Goal: Task Accomplishment & Management: Complete application form

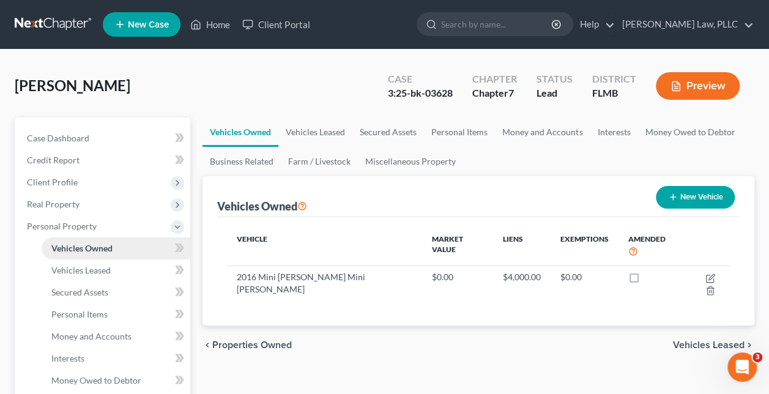
click at [114, 246] on link "Vehicles Owned" at bounding box center [116, 248] width 149 height 22
click at [710, 198] on button "New Vehicle" at bounding box center [694, 197] width 79 height 23
select select "0"
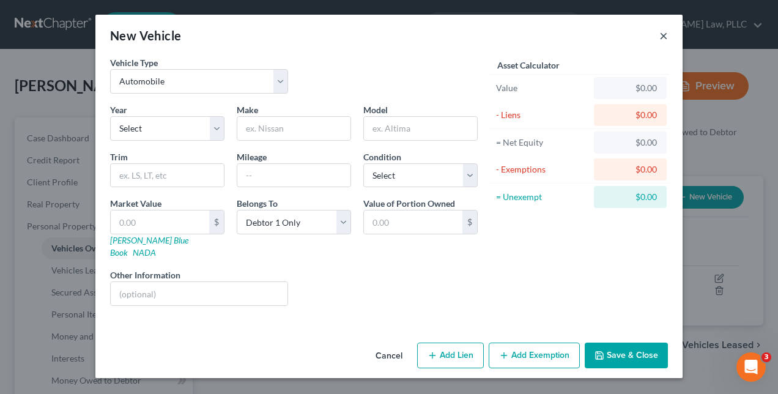
click at [665, 35] on button "×" at bounding box center [663, 35] width 9 height 15
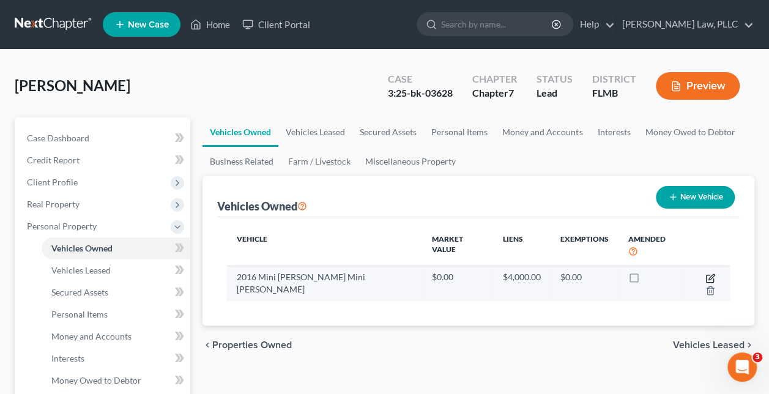
click at [705, 273] on icon "button" at bounding box center [710, 278] width 10 height 10
select select "0"
select select "10"
select select "3"
select select "0"
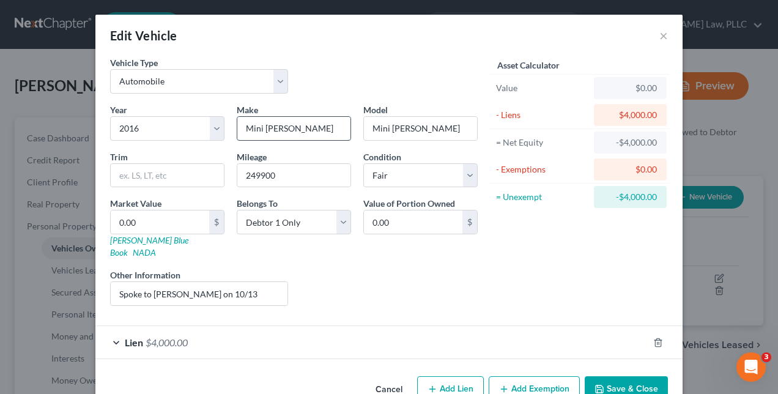
click at [305, 129] on input "Mini [PERSON_NAME]" at bounding box center [293, 128] width 113 height 23
type input "Mini"
click at [626, 376] on button "Save & Close" at bounding box center [626, 389] width 83 height 26
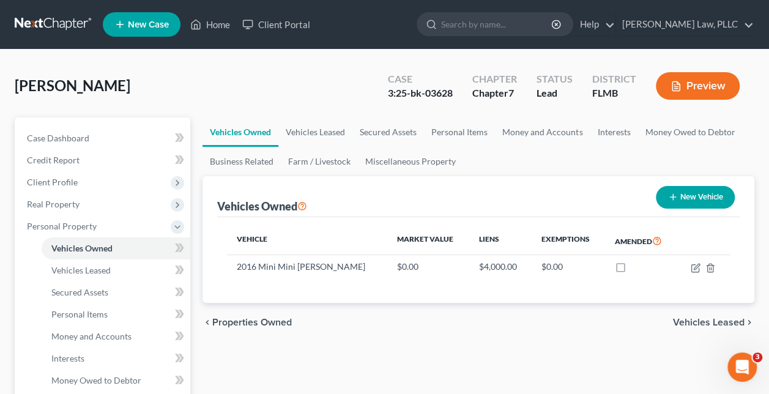
click at [695, 198] on button "New Vehicle" at bounding box center [694, 197] width 79 height 23
select select "0"
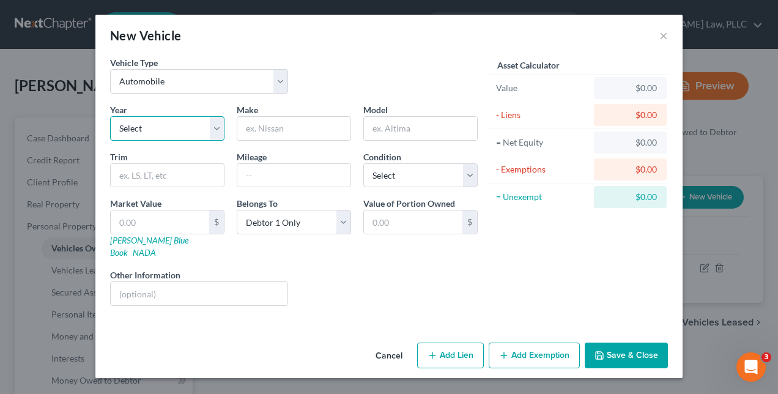
click at [215, 131] on select "Select 2026 2025 2024 2023 2022 2021 2020 2019 2018 2017 2016 2015 2014 2013 20…" at bounding box center [167, 128] width 114 height 24
select select "15"
click at [110, 116] on select "Select 2026 2025 2024 2023 2022 2021 2020 2019 2018 2017 2016 2015 2014 2013 20…" at bounding box center [167, 128] width 114 height 24
click at [287, 128] on input "text" at bounding box center [293, 128] width 113 height 23
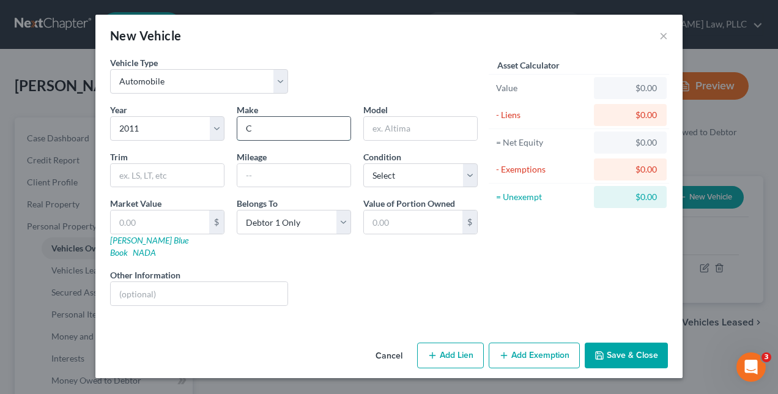
click at [287, 128] on input "C" at bounding box center [293, 128] width 113 height 23
type input "Chrysler"
type input "3"
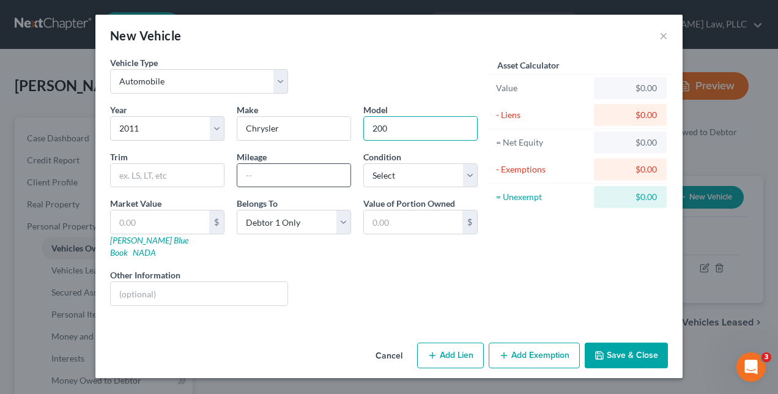
type input "200"
click at [302, 169] on input "text" at bounding box center [293, 175] width 113 height 23
click at [260, 175] on input "170000" at bounding box center [293, 175] width 113 height 23
type input "170,000"
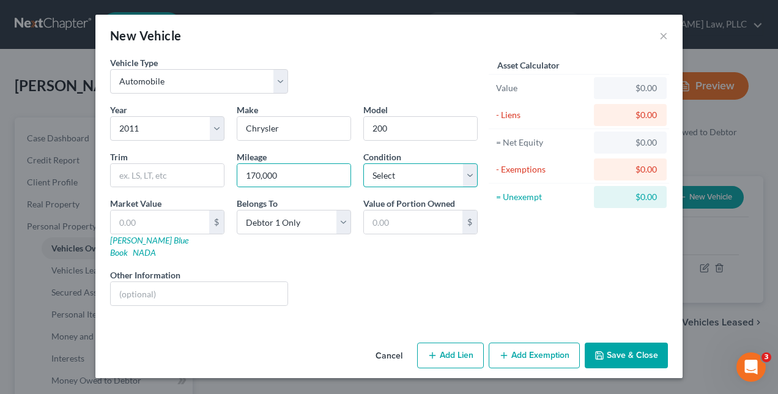
click at [470, 170] on select "Select Excellent Very Good Good Fair Poor" at bounding box center [420, 175] width 114 height 24
select select "3"
click at [363, 163] on select "Select Excellent Very Good Good Fair Poor" at bounding box center [420, 175] width 114 height 24
click at [470, 342] on button "Add Lien" at bounding box center [450, 355] width 67 height 26
select select "0"
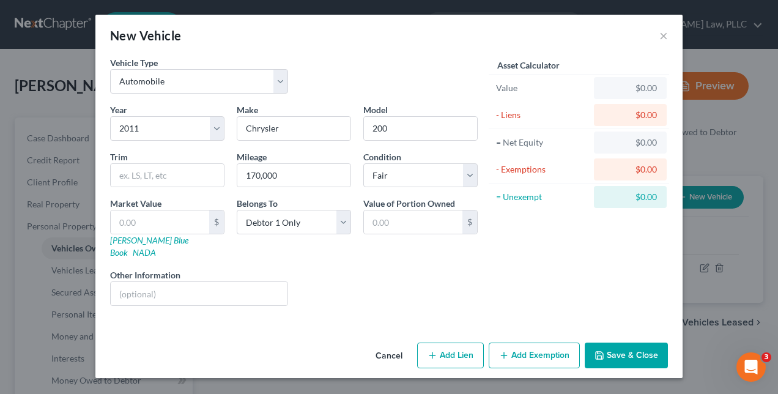
select select "0"
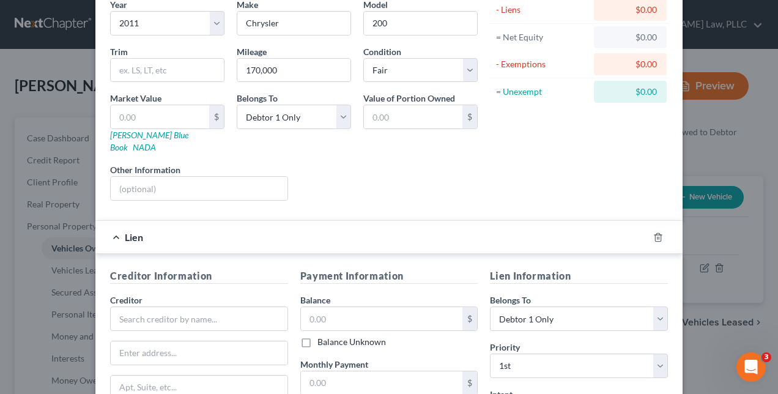
scroll to position [131, 0]
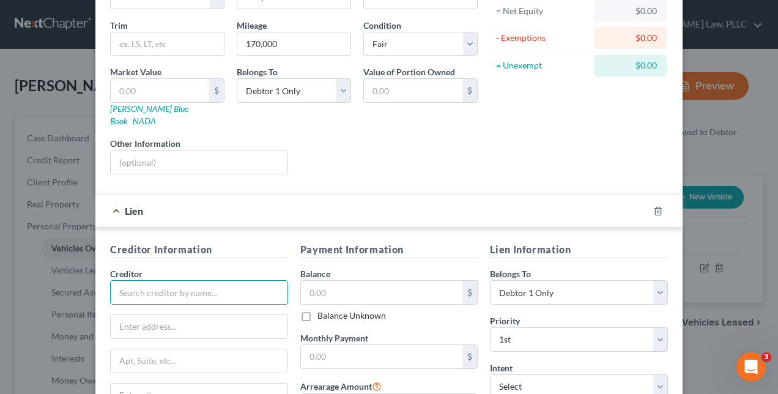
click at [196, 280] on input "text" at bounding box center [199, 292] width 178 height 24
type input "Loan Max Title Loans"
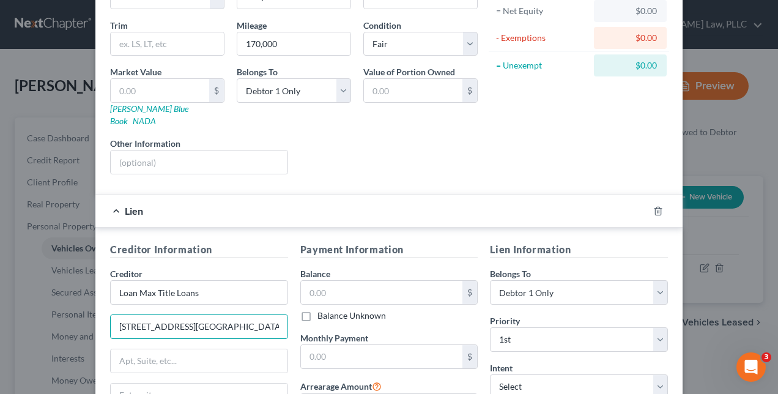
type input "[STREET_ADDRESS][GEOGRAPHIC_DATA][PERSON_NAME]"
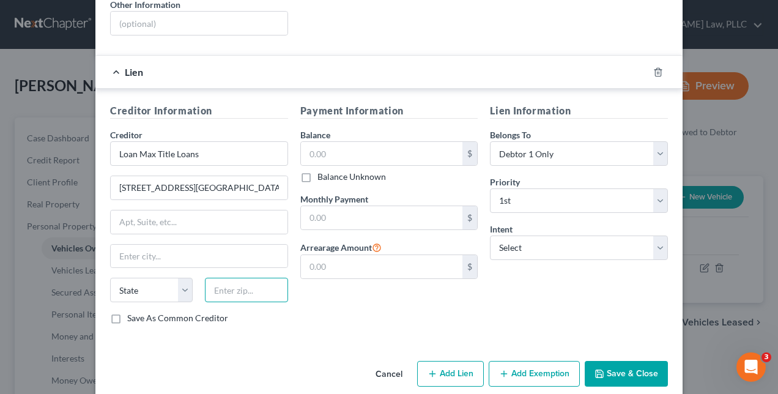
click at [246, 278] on input "text" at bounding box center [246, 290] width 83 height 24
type input "31548"
type input "Kingsland"
select select "10"
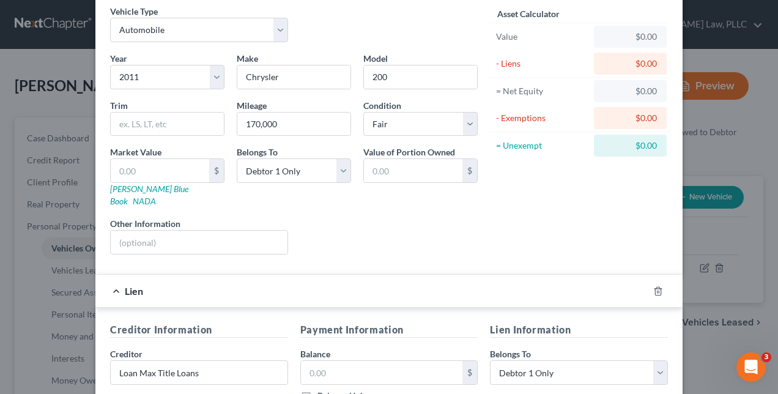
scroll to position [37, 0]
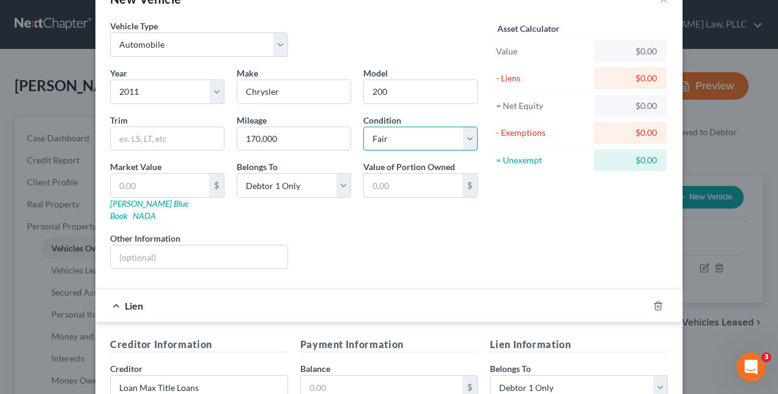
click at [465, 142] on select "Select Excellent Very Good Good Fair Poor" at bounding box center [420, 139] width 114 height 24
select select "4"
click at [363, 127] on select "Select Excellent Very Good Good Fair Poor" at bounding box center [420, 139] width 114 height 24
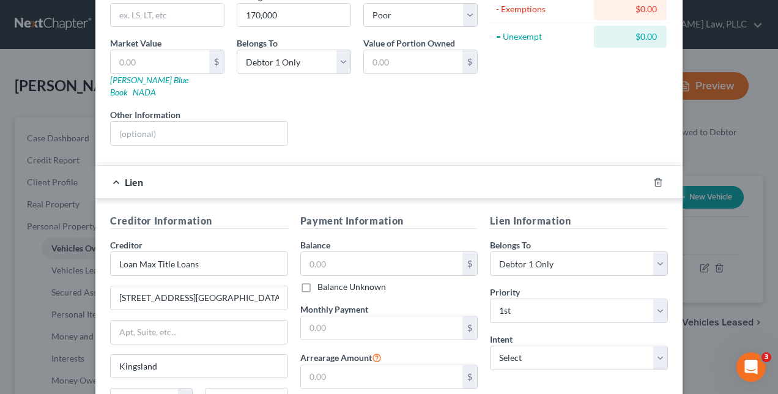
scroll to position [161, 0]
click at [357, 251] on input "text" at bounding box center [382, 262] width 162 height 23
type input "1,500.00"
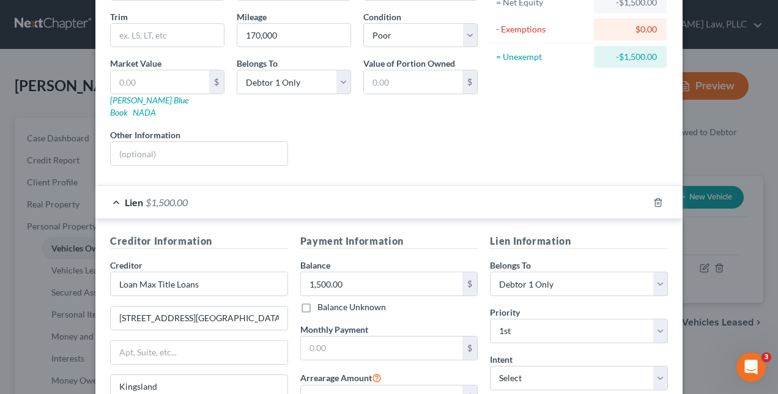
scroll to position [270, 0]
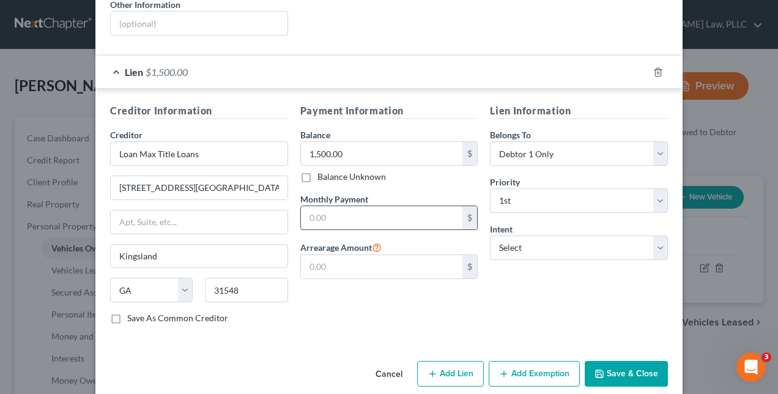
click at [385, 206] on input "text" at bounding box center [382, 217] width 162 height 23
type input "276.00"
click at [637, 361] on button "Save & Close" at bounding box center [626, 374] width 83 height 26
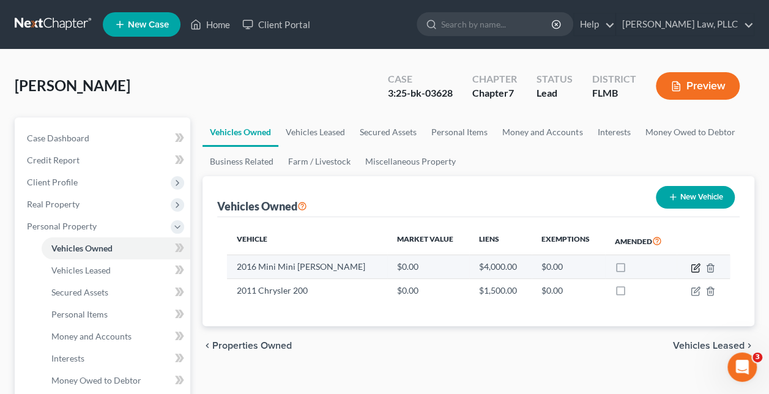
click at [696, 268] on icon "button" at bounding box center [696, 267] width 6 height 6
select select "0"
select select "10"
select select "3"
select select "0"
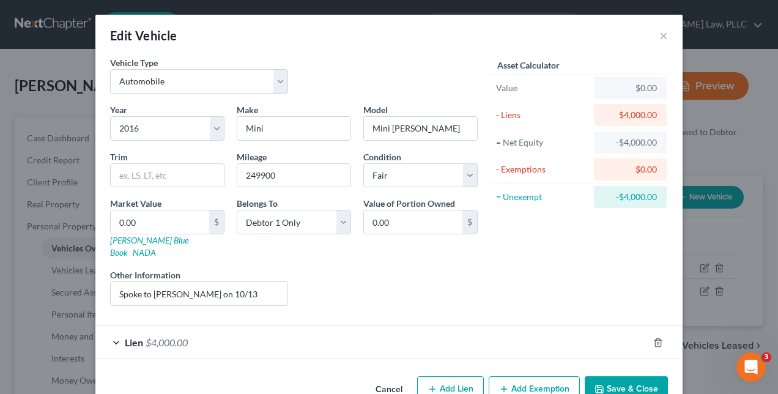
scroll to position [17, 0]
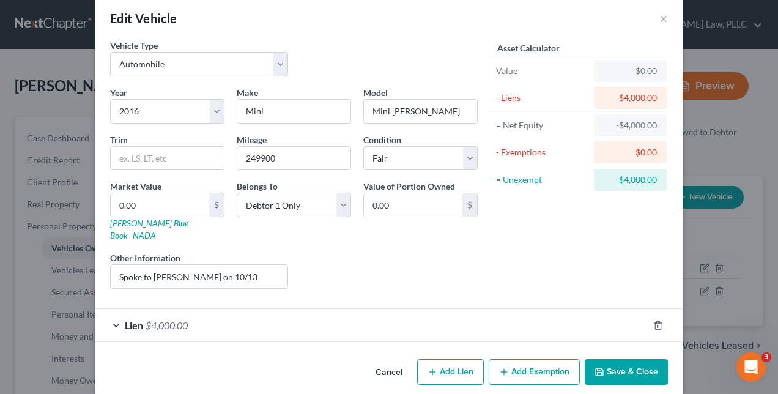
click at [131, 319] on span "Lien" at bounding box center [134, 325] width 18 height 12
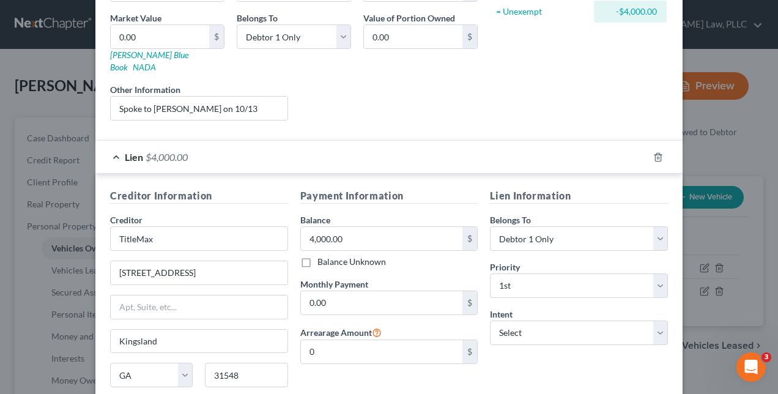
scroll to position [187, 0]
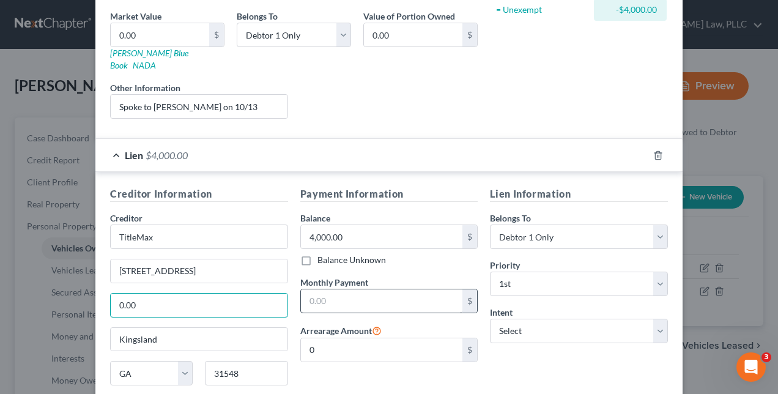
type input "0.00"
click at [345, 289] on input "text" at bounding box center [382, 300] width 162 height 23
type input "393.00"
click at [353, 225] on input "4,000.00" at bounding box center [382, 236] width 162 height 23
type input "3,500.00"
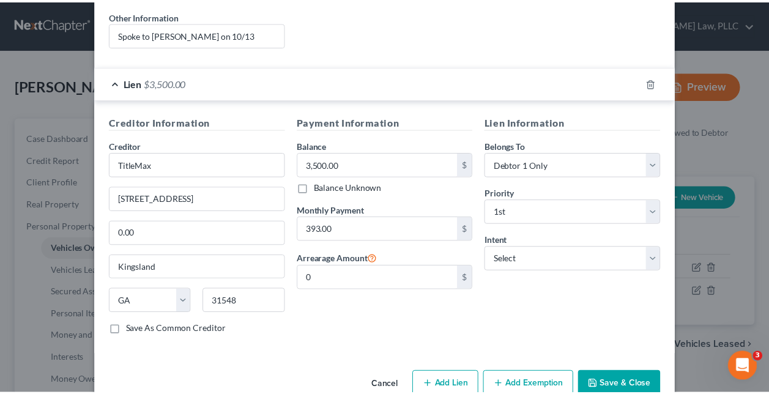
scroll to position [270, 0]
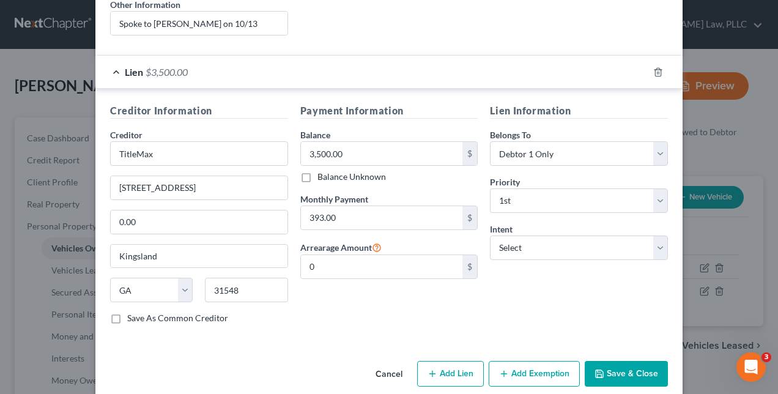
click at [610, 361] on button "Save & Close" at bounding box center [626, 374] width 83 height 26
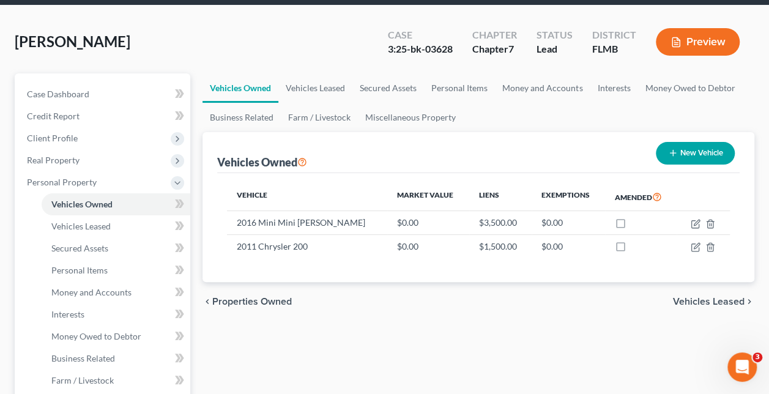
scroll to position [185, 0]
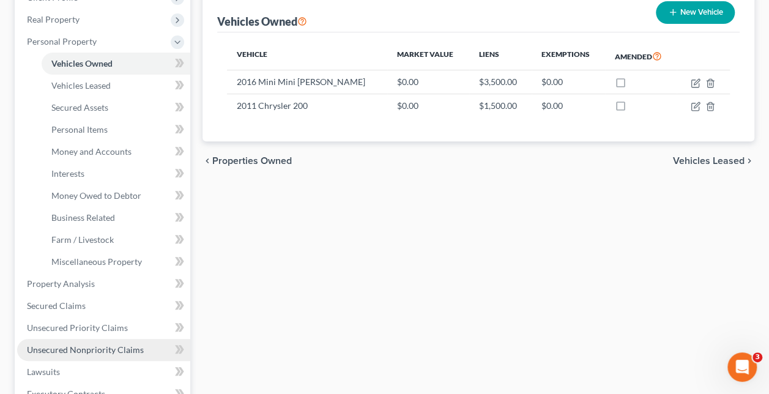
click at [132, 348] on span "Unsecured Nonpriority Claims" at bounding box center [85, 349] width 117 height 10
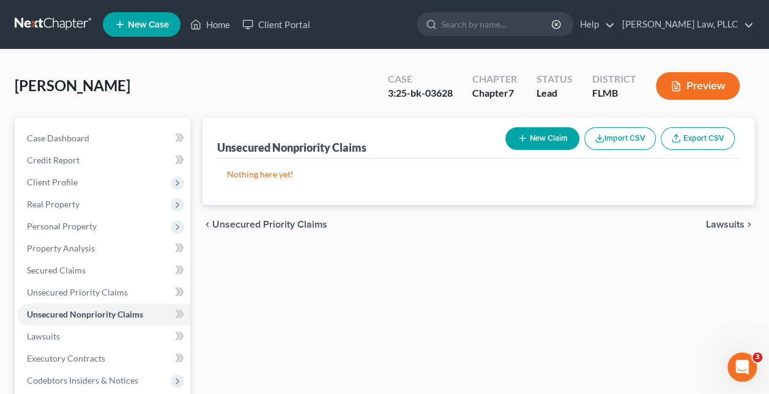
click at [541, 139] on button "New Claim" at bounding box center [542, 138] width 74 height 23
select select "0"
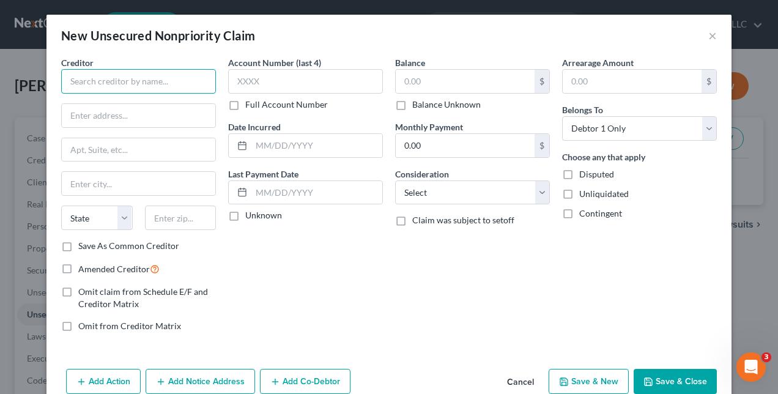
click at [181, 84] on input "text" at bounding box center [138, 81] width 155 height 24
drag, startPoint x: 181, startPoint y: 84, endPoint x: 0, endPoint y: 76, distance: 181.2
click at [0, 76] on html "Home New Case Client Portal [PERSON_NAME] Law, PLLC [EMAIL_ADDRESS][DOMAIN_NAME…" at bounding box center [389, 325] width 778 height 650
type input "Capio Partners"
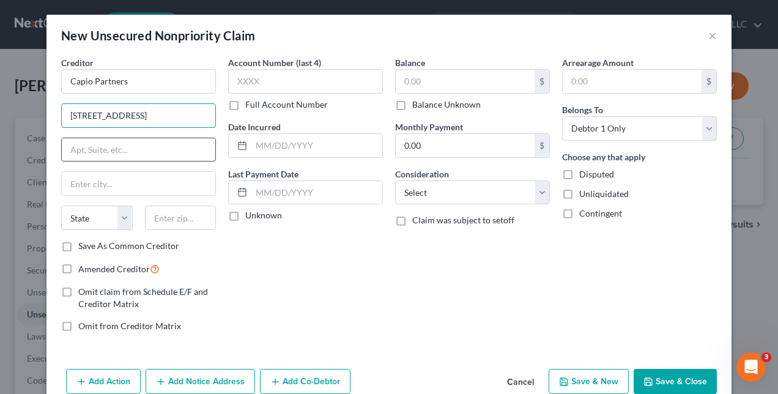
type input "[STREET_ADDRESS]"
click at [115, 149] on input "text" at bounding box center [138, 149] width 153 height 23
type input "Ste 150"
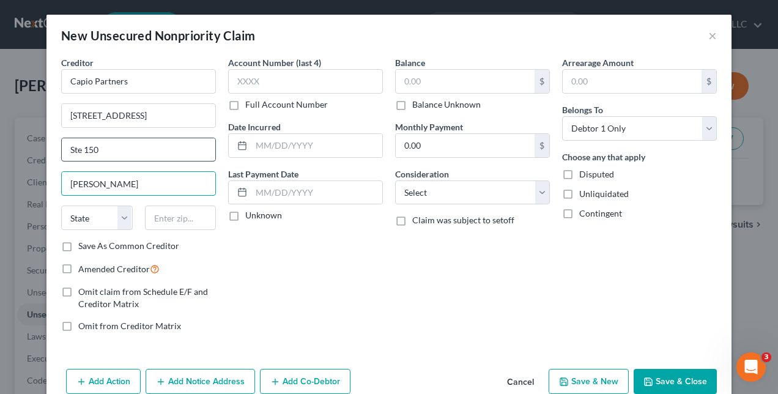
type input "[PERSON_NAME]"
select select "45"
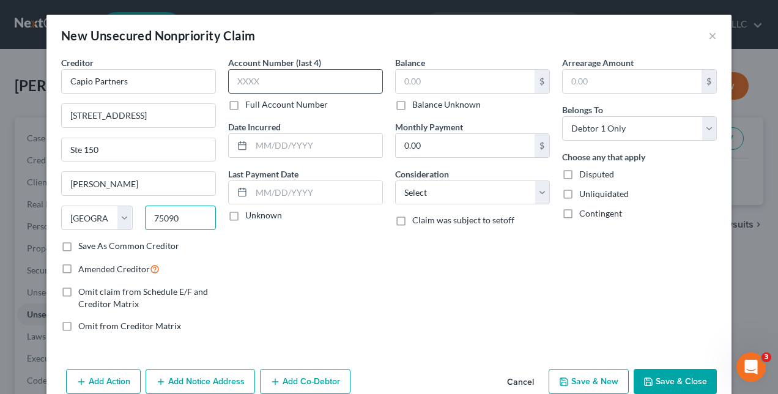
type input "75090"
click at [289, 87] on input "text" at bounding box center [305, 81] width 155 height 24
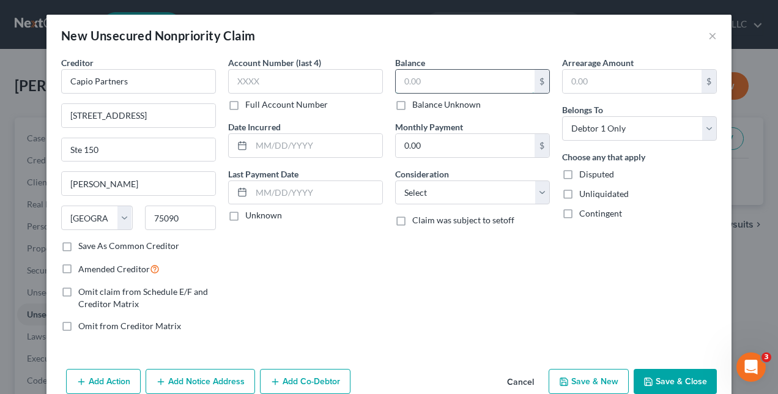
click at [466, 76] on input "text" at bounding box center [465, 81] width 139 height 23
type input "985.00"
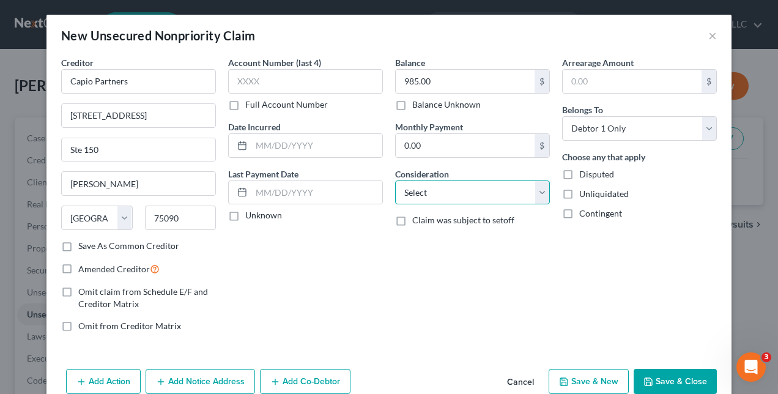
click at [543, 192] on select "Select Cable / Satellite Services Collection Agency Credit Card Debt Debt Couns…" at bounding box center [472, 192] width 155 height 24
select select "9"
click at [395, 180] on select "Select Cable / Satellite Services Collection Agency Credit Card Debt Debt Couns…" at bounding box center [472, 192] width 155 height 24
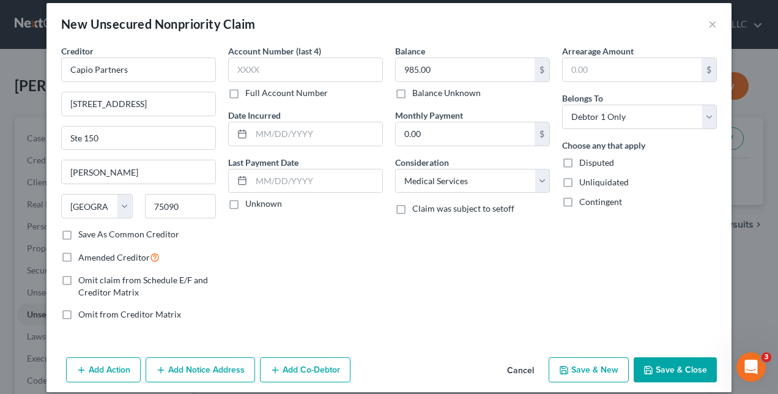
scroll to position [23, 0]
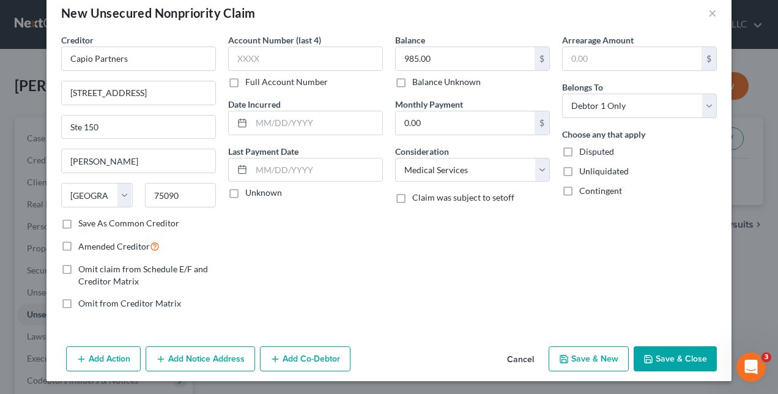
click at [597, 353] on button "Save & New" at bounding box center [588, 359] width 80 height 26
select select "0"
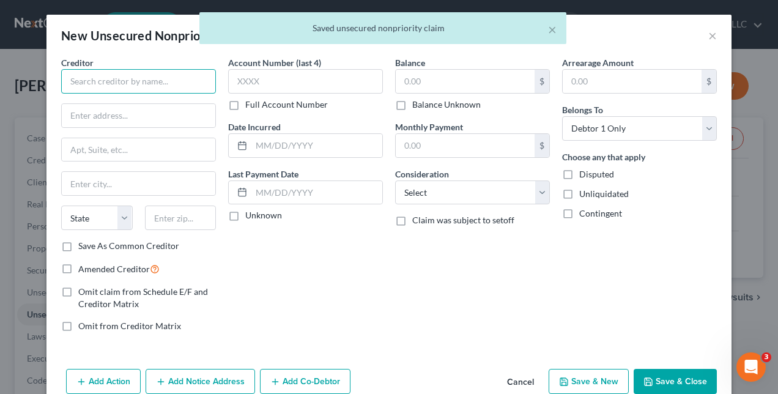
click at [111, 87] on input "text" at bounding box center [138, 81] width 155 height 24
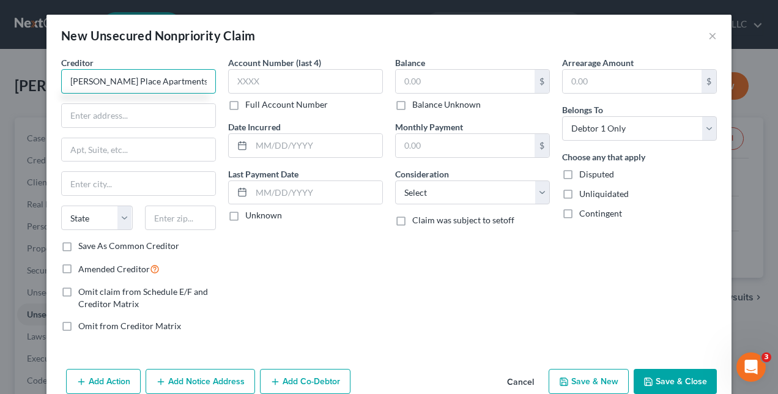
type input "[PERSON_NAME] Place Apartments"
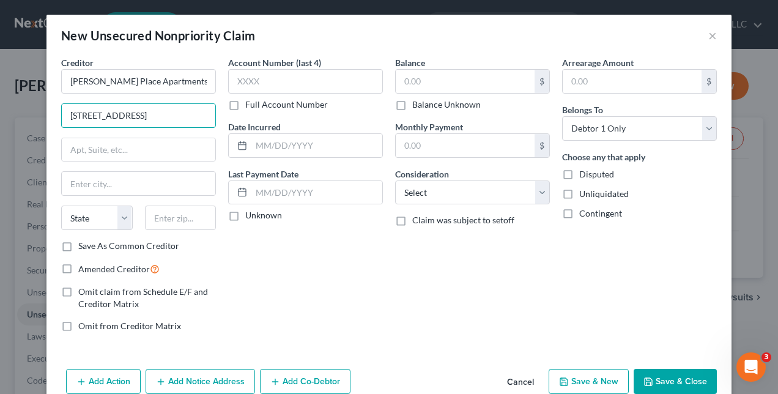
type input "[STREET_ADDRESS]"
click at [152, 183] on input "text" at bounding box center [138, 183] width 153 height 23
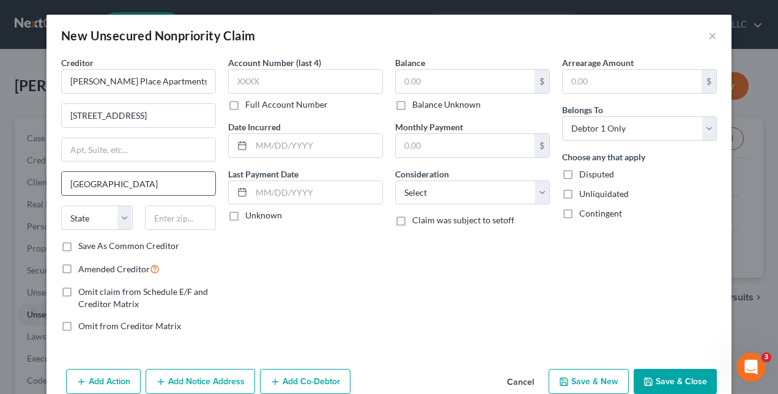
type input "[GEOGRAPHIC_DATA]"
select select "9"
type input "33647"
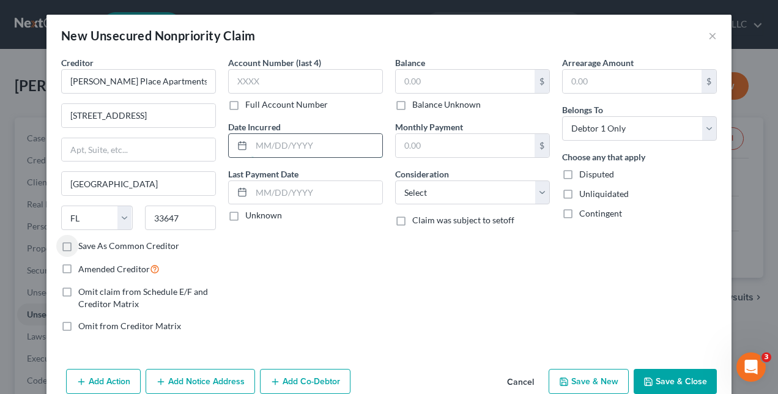
click at [309, 142] on input "text" at bounding box center [316, 145] width 131 height 23
type input "2022"
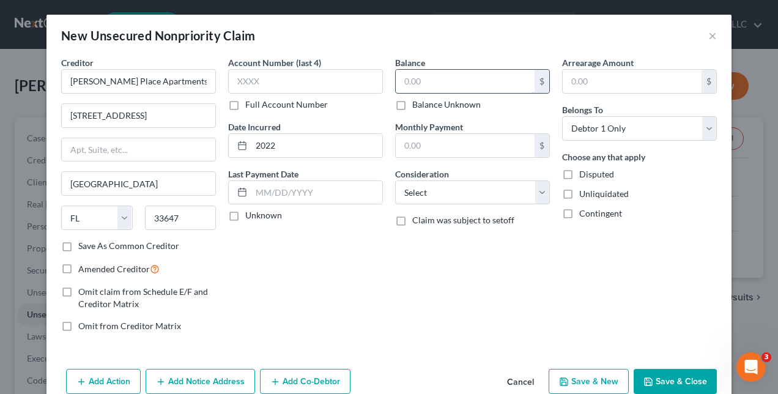
click at [430, 81] on input "text" at bounding box center [465, 81] width 139 height 23
click at [430, 81] on input "6,500" at bounding box center [465, 81] width 139 height 23
type input "6,500"
click at [210, 377] on button "Add Notice Address" at bounding box center [200, 382] width 109 height 26
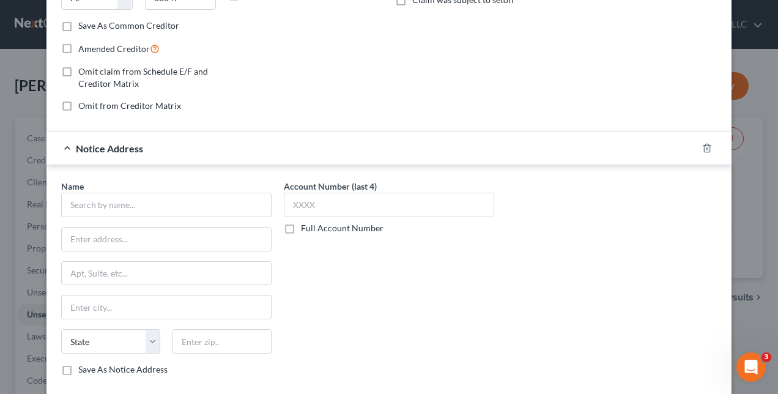
scroll to position [220, 0]
click at [175, 206] on input "text" at bounding box center [166, 205] width 210 height 24
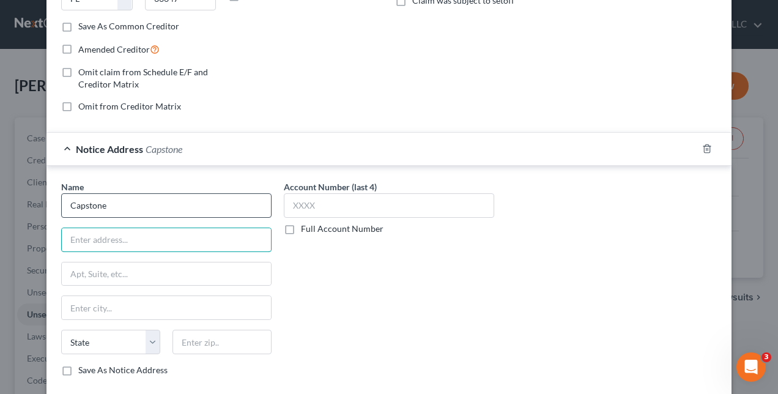
type input "Capstone"
click at [163, 246] on input "text" at bounding box center [166, 239] width 209 height 23
type input "[STREET_ADDRESS][PERSON_NAME]"
click at [146, 209] on input "Capstone" at bounding box center [166, 205] width 210 height 24
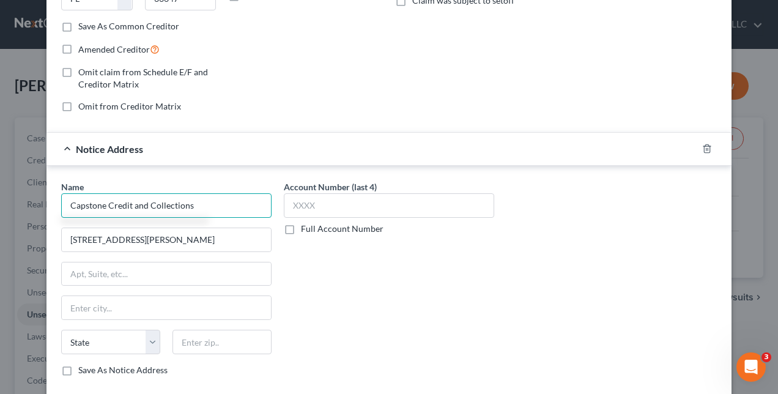
type input "Capstone Credit and Collections"
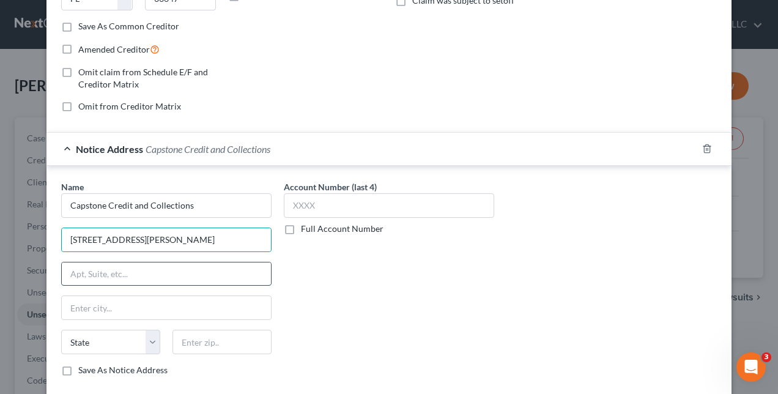
click at [131, 273] on input "text" at bounding box center [166, 273] width 209 height 23
click at [325, 276] on div "Account Number (last 4) Full Account Number" at bounding box center [389, 282] width 223 height 205
drag, startPoint x: 158, startPoint y: 237, endPoint x: 0, endPoint y: 235, distance: 158.4
click at [0, 235] on html "Home New Case Client Portal [PERSON_NAME] Law, PLLC [EMAIL_ADDRESS][DOMAIN_NAME…" at bounding box center [389, 325] width 778 height 650
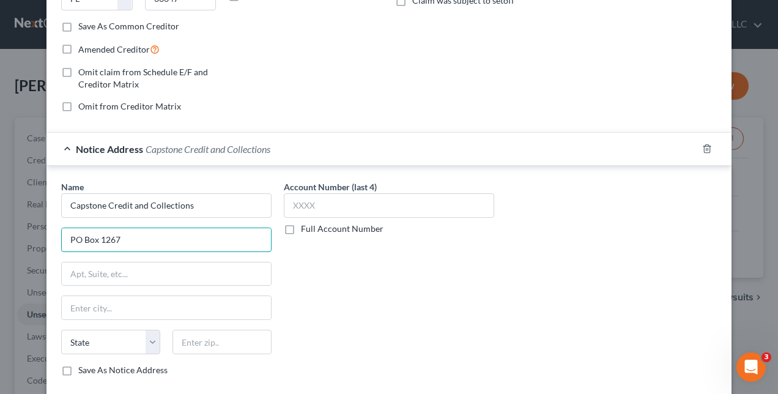
type input "PO Box 1267"
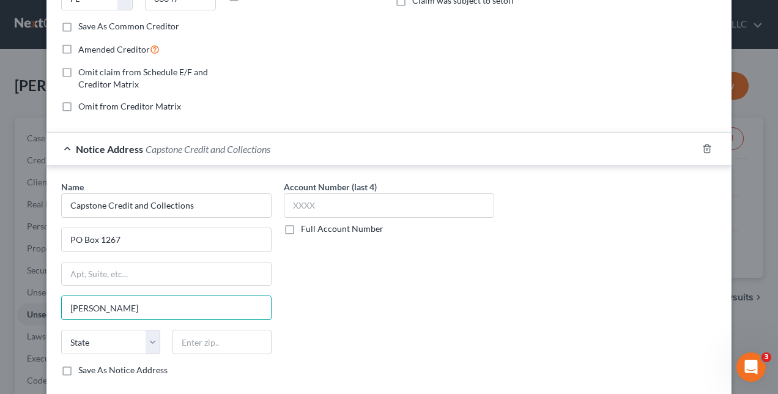
type input "[PERSON_NAME]"
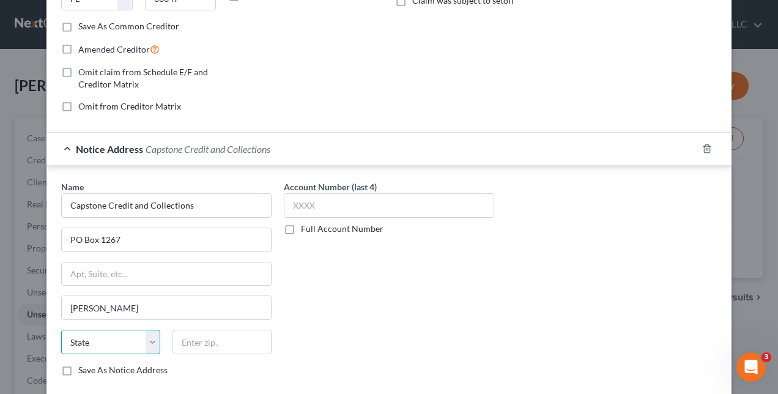
select select "9"
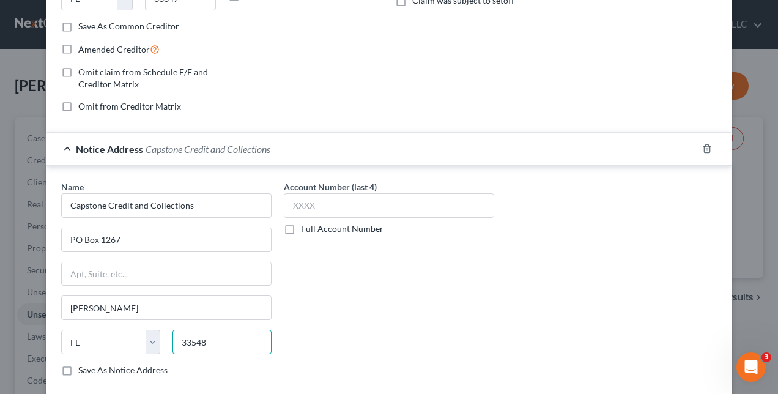
type input "33548"
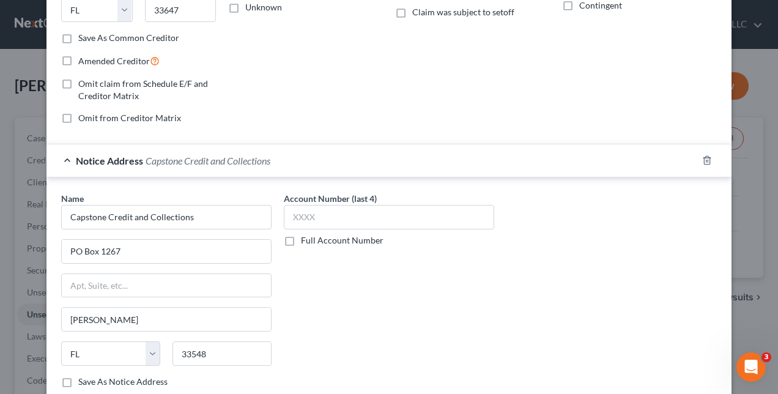
scroll to position [284, 0]
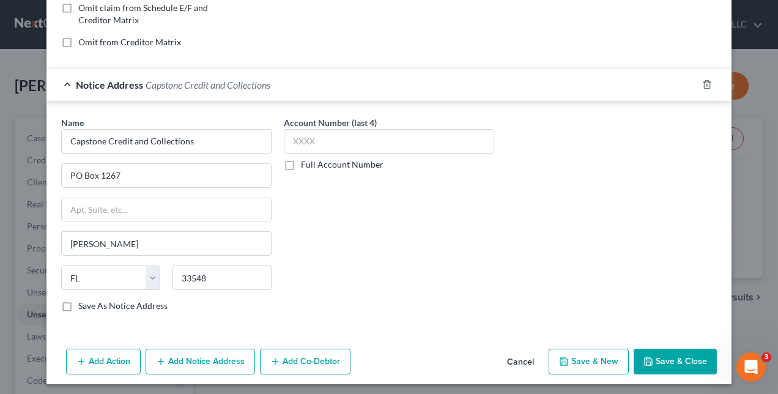
click at [587, 356] on button "Save & New" at bounding box center [588, 362] width 80 height 26
select select "0"
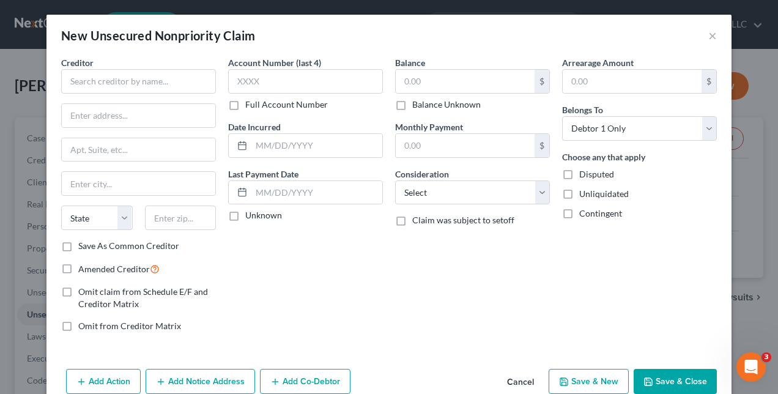
scroll to position [0, 0]
click at [177, 89] on input "text" at bounding box center [138, 81] width 155 height 24
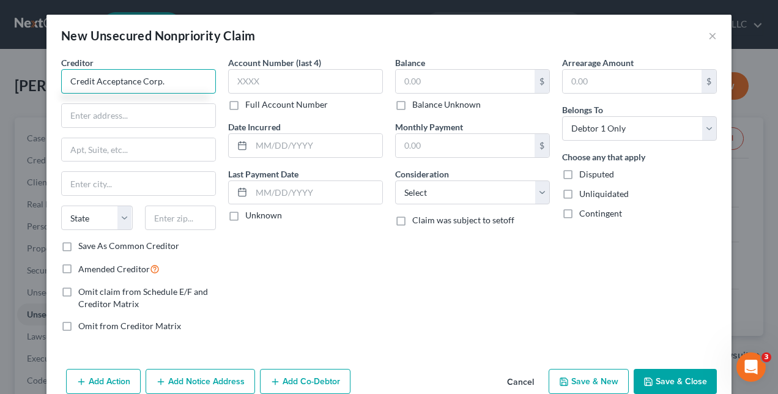
type input "Credit Acceptance Corp."
click at [667, 378] on button "Save & Close" at bounding box center [674, 382] width 83 height 26
type input "0.00"
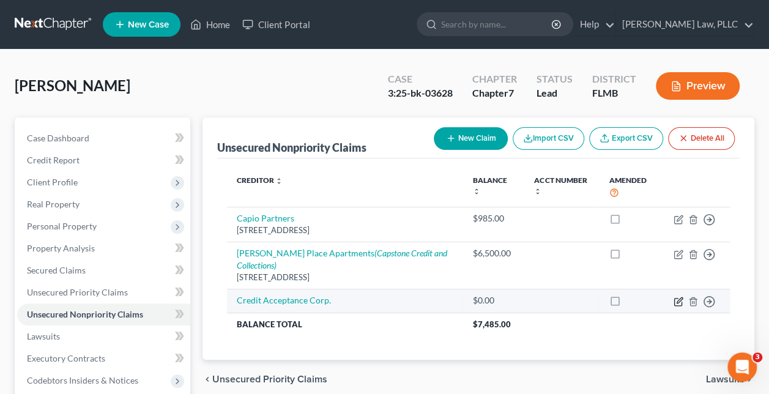
click at [679, 300] on icon "button" at bounding box center [679, 300] width 6 height 6
select select "0"
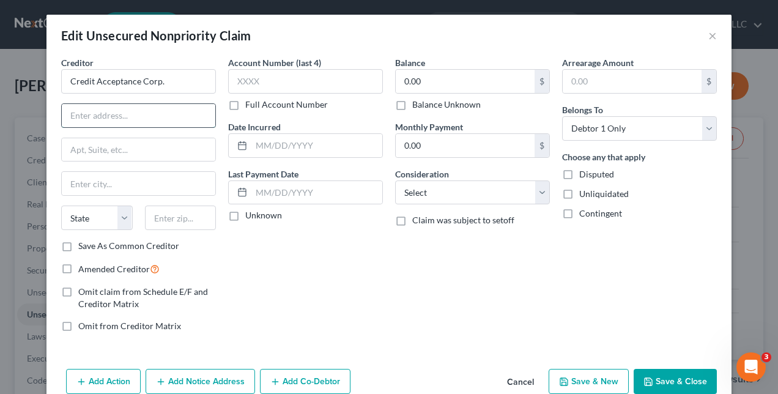
click at [106, 119] on input "text" at bounding box center [138, 115] width 153 height 23
type input "[STREET_ADDRESS]"
click at [114, 182] on input "text" at bounding box center [138, 183] width 153 height 23
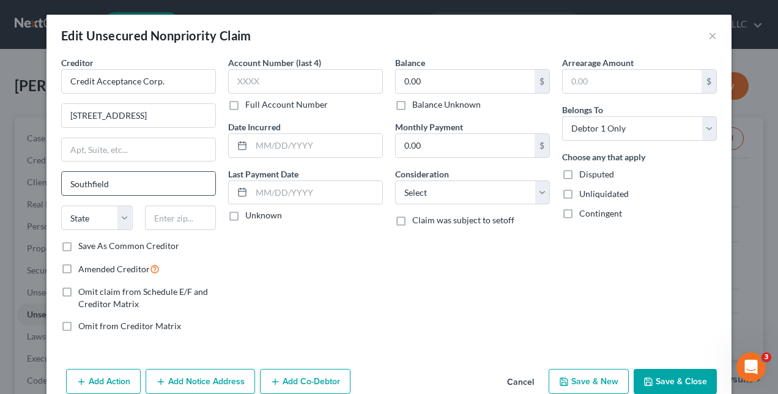
type input "Southfield"
click at [99, 179] on input "Southfield" at bounding box center [138, 183] width 153 height 23
click at [195, 216] on input "text" at bounding box center [181, 217] width 72 height 24
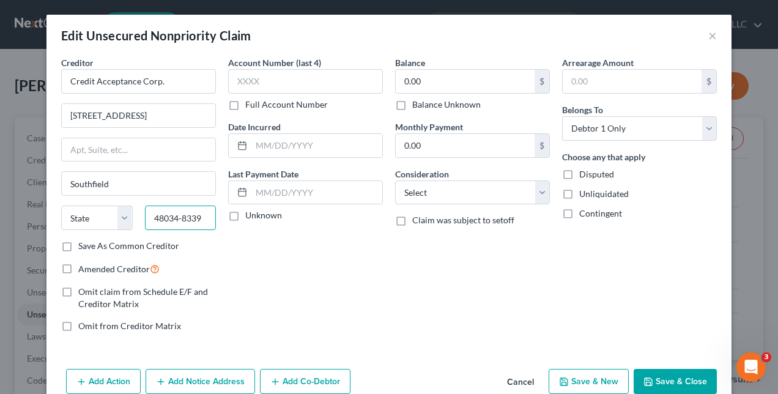
type input "48034-8339"
click at [120, 214] on select "State [US_STATE] AK AR AZ CA CO CT DE DC [GEOGRAPHIC_DATA] [GEOGRAPHIC_DATA] GU…" at bounding box center [97, 217] width 72 height 24
select select "23"
click at [61, 205] on select "State [US_STATE] AK AR AZ CA CO CT DE DC [GEOGRAPHIC_DATA] [GEOGRAPHIC_DATA] GU…" at bounding box center [97, 217] width 72 height 24
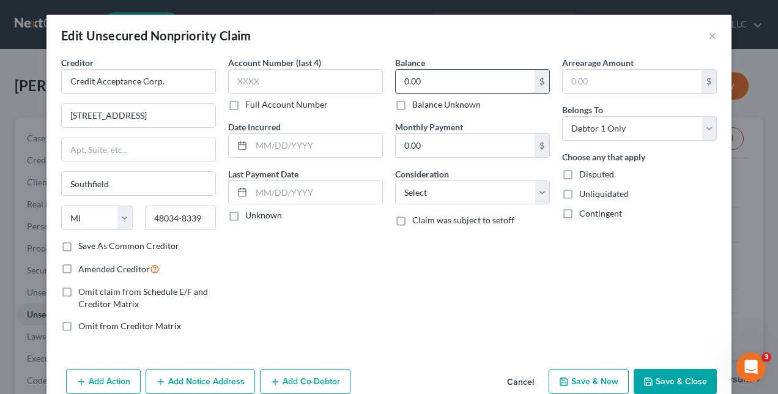
click at [424, 82] on input "0.00" at bounding box center [465, 81] width 139 height 23
type input "13,858.00"
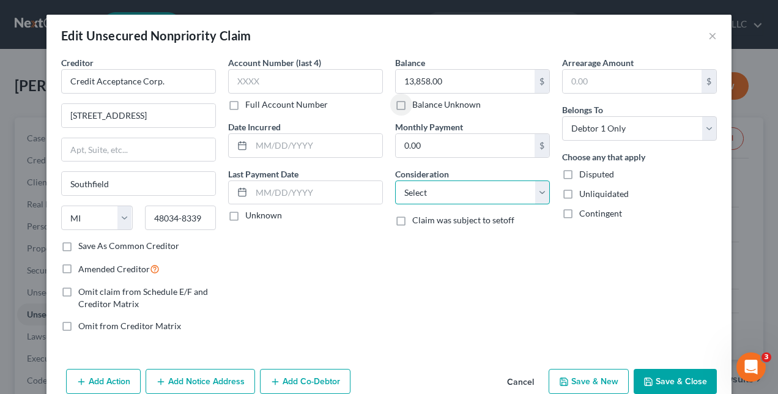
click at [538, 190] on select "Select Cable / Satellite Services Collection Agency Credit Card Debt Debt Couns…" at bounding box center [472, 192] width 155 height 24
select select "4"
click at [395, 180] on select "Select Cable / Satellite Services Collection Agency Credit Card Debt Debt Couns…" at bounding box center [472, 192] width 155 height 24
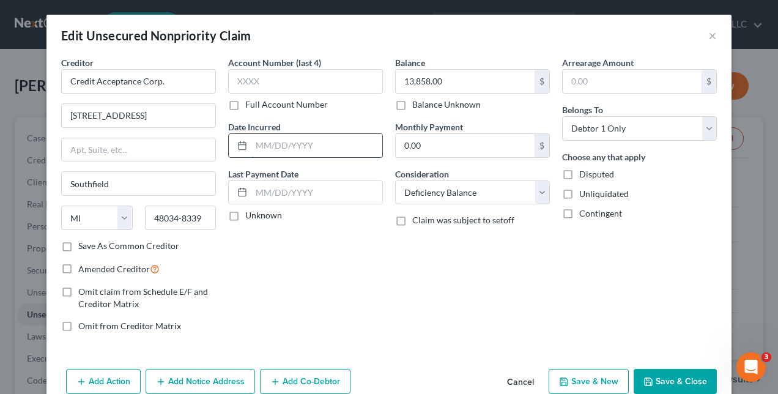
click at [321, 138] on input "text" at bounding box center [316, 145] width 131 height 23
type input "2020"
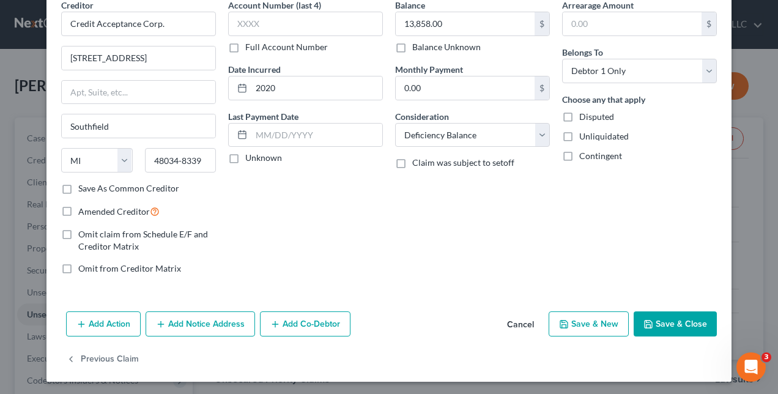
click at [673, 323] on button "Save & Close" at bounding box center [674, 324] width 83 height 26
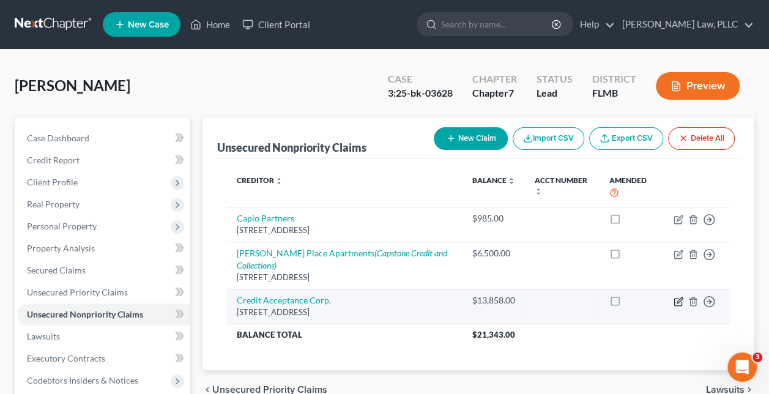
click at [675, 300] on icon "button" at bounding box center [678, 302] width 10 height 10
select select "23"
select select "4"
select select "0"
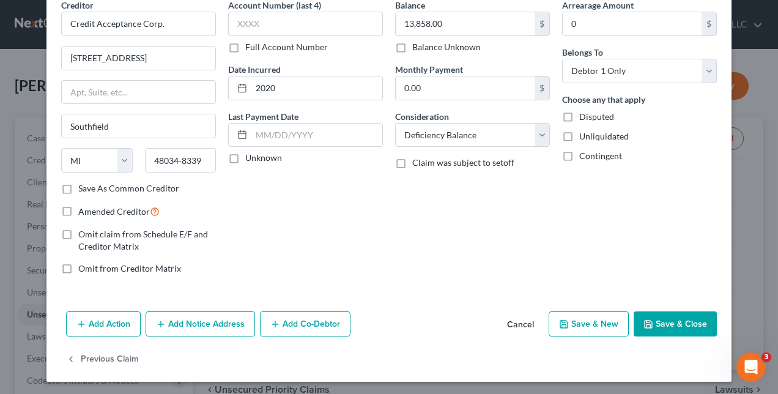
click at [101, 322] on button "Add Action" at bounding box center [103, 324] width 75 height 26
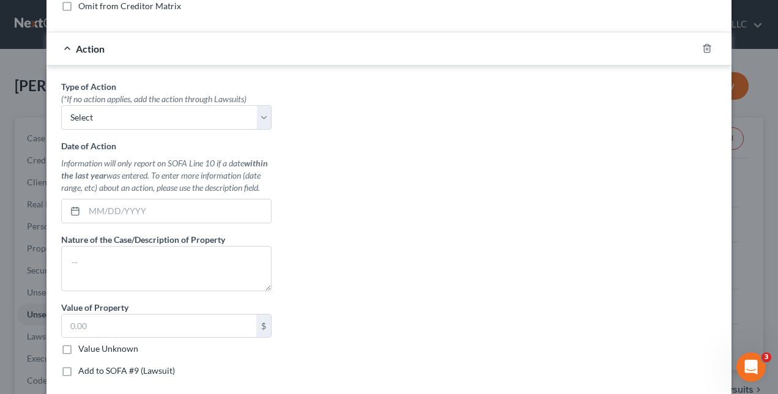
scroll to position [320, 0]
click at [263, 114] on select "Select Repossession Garnishment Foreclosure Personal Injury Attached, Seized, O…" at bounding box center [166, 117] width 210 height 24
select select "0"
click at [61, 105] on select "Select Repossession Garnishment Foreclosure Personal Injury Attached, Seized, O…" at bounding box center [166, 117] width 210 height 24
click at [209, 257] on textarea at bounding box center [166, 267] width 210 height 45
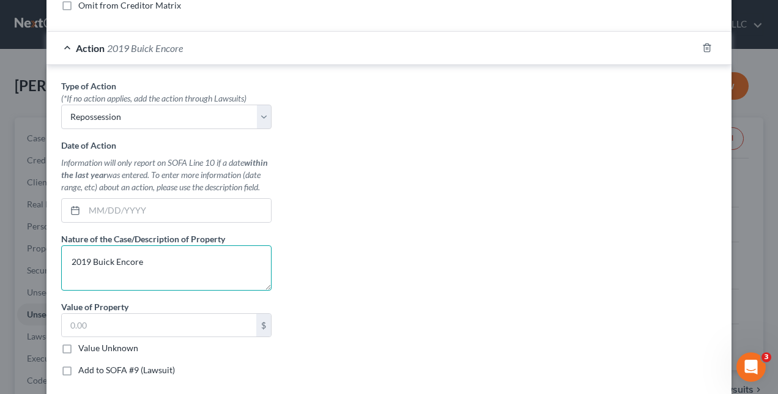
type textarea "2019 Buick Encore"
click at [78, 346] on label "Value Unknown" at bounding box center [108, 348] width 60 height 12
click at [83, 346] on input "Value Unknown" at bounding box center [87, 346] width 8 height 8
checkbox input "true"
type input "0.00"
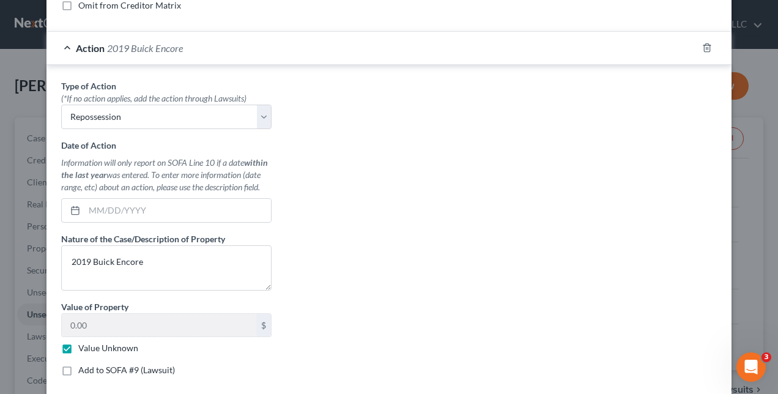
scroll to position [421, 0]
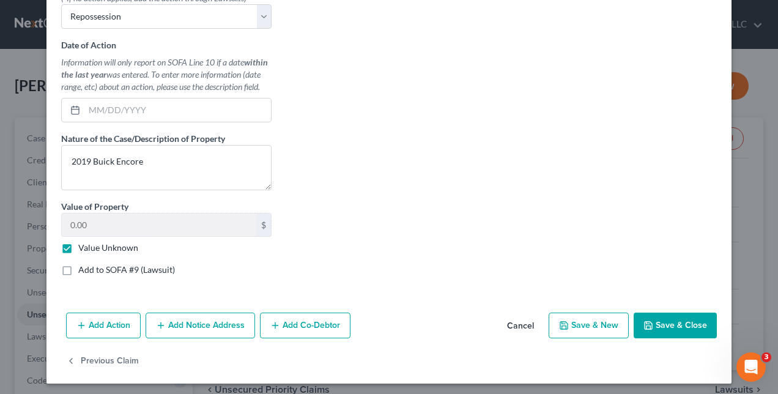
click at [601, 319] on button "Save & New" at bounding box center [588, 325] width 80 height 26
select select "0"
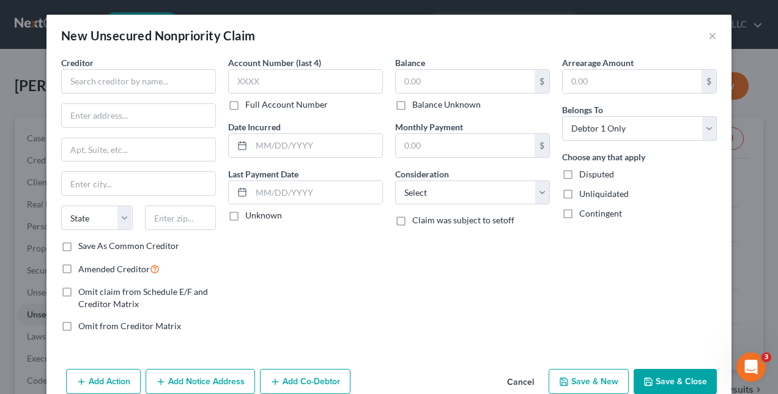
scroll to position [0, 0]
click at [153, 78] on input "text" at bounding box center [138, 81] width 155 height 24
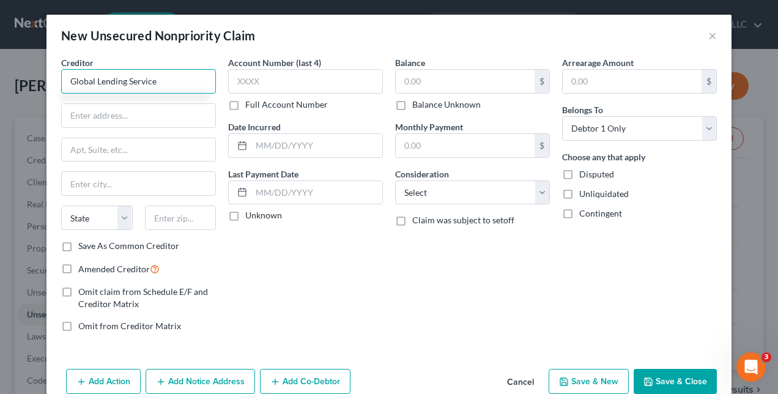
type input "Global Lending Service"
type input "[STREET_ADDRESS]"
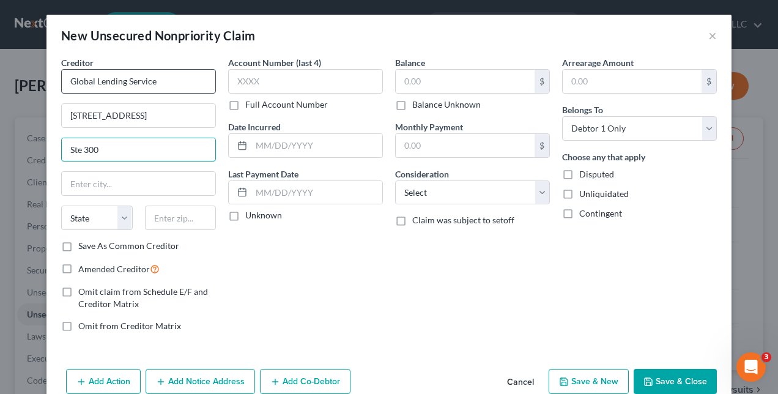
type input "Ste 300"
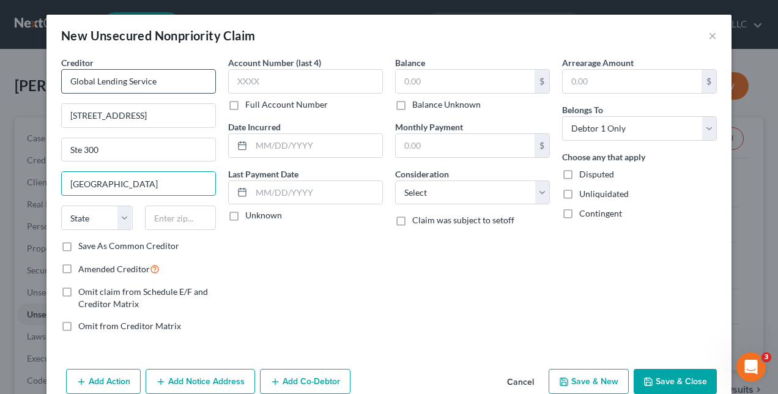
type input "[GEOGRAPHIC_DATA]"
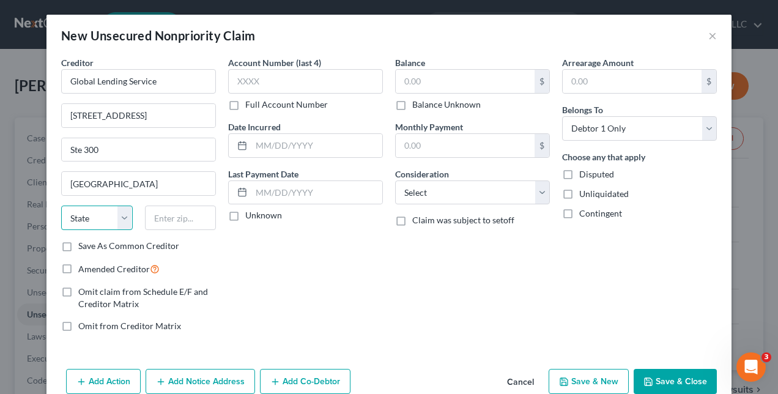
click at [120, 212] on select "State [US_STATE] AK AR AZ CA CO CT DE DC [GEOGRAPHIC_DATA] [GEOGRAPHIC_DATA] GU…" at bounding box center [97, 217] width 72 height 24
select select "42"
click at [61, 205] on select "State [US_STATE] AK AR AZ CA CO CT DE DC [GEOGRAPHIC_DATA] [GEOGRAPHIC_DATA] GU…" at bounding box center [97, 217] width 72 height 24
click at [196, 215] on input "text" at bounding box center [181, 217] width 72 height 24
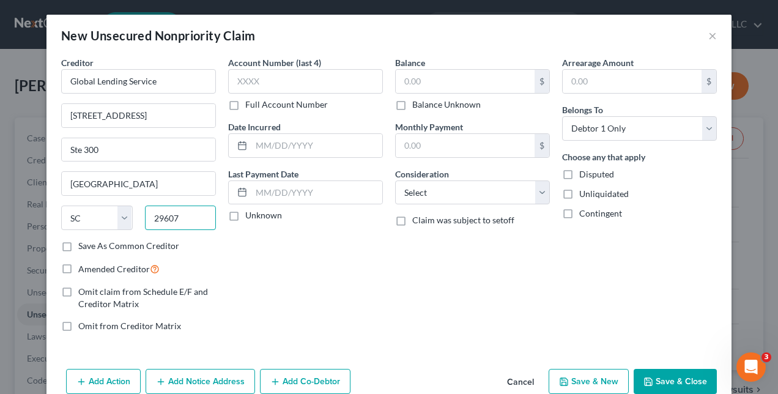
type input "29607"
click at [709, 35] on button "×" at bounding box center [712, 35] width 9 height 15
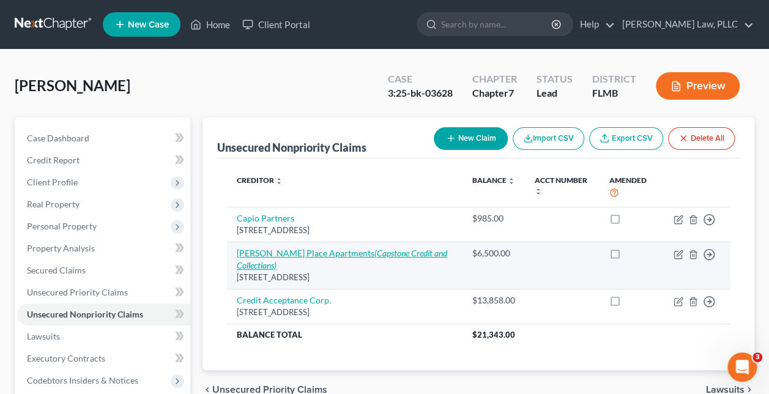
click at [394, 249] on icon "(Capstone Credit and Collections)" at bounding box center [342, 259] width 210 height 23
select select "9"
select select "0"
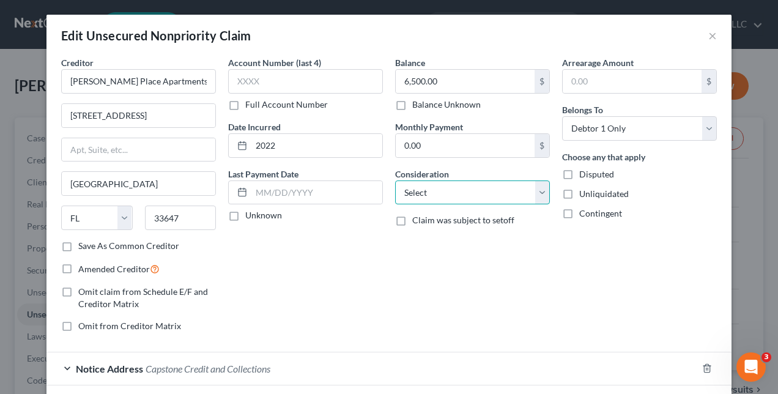
click at [537, 196] on select "Select Cable / Satellite Services Collection Agency Credit Card Debt Debt Couns…" at bounding box center [472, 192] width 155 height 24
select select "14"
click at [395, 180] on select "Select Cable / Satellite Services Collection Agency Credit Card Debt Debt Couns…" at bounding box center [472, 192] width 155 height 24
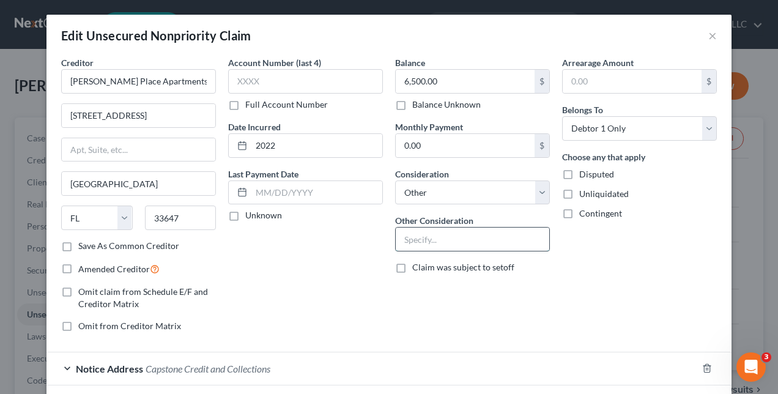
click at [468, 239] on input "text" at bounding box center [472, 238] width 153 height 23
type input "Lease for unit 16"
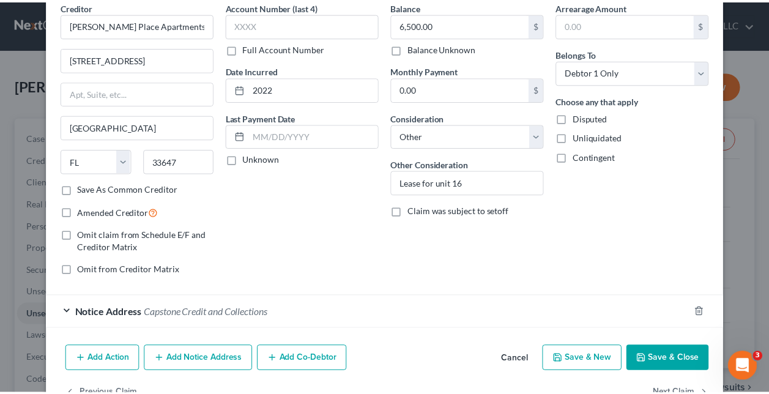
scroll to position [91, 0]
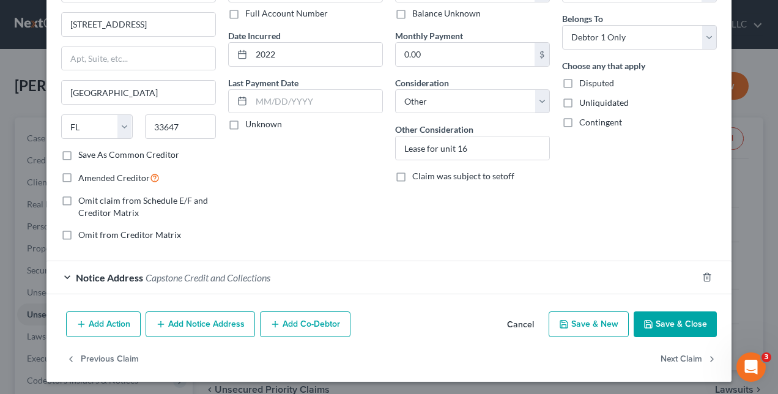
click at [671, 322] on button "Save & Close" at bounding box center [674, 324] width 83 height 26
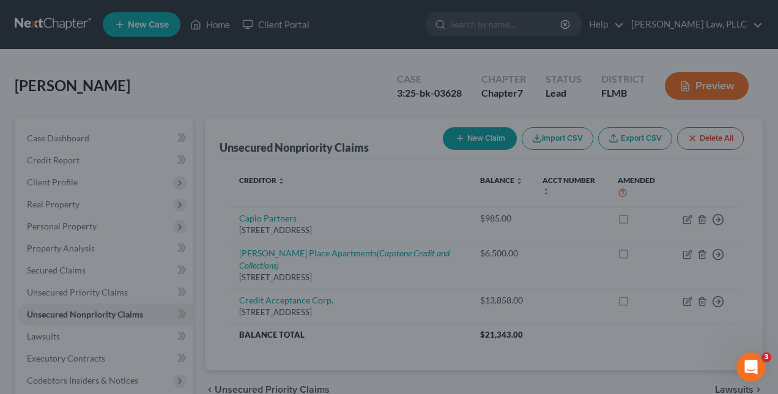
type input "0"
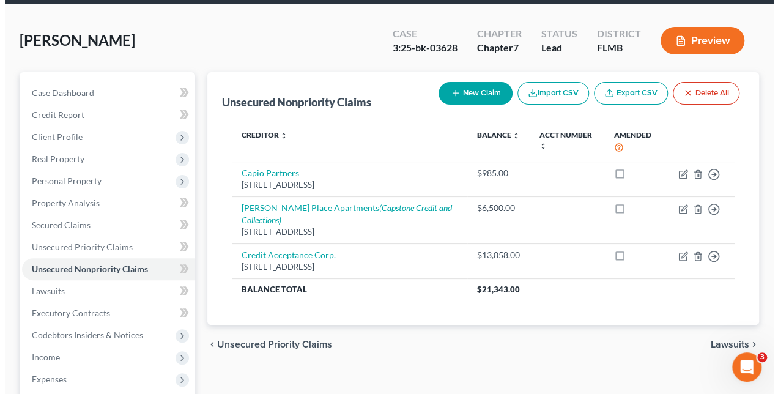
scroll to position [49, 0]
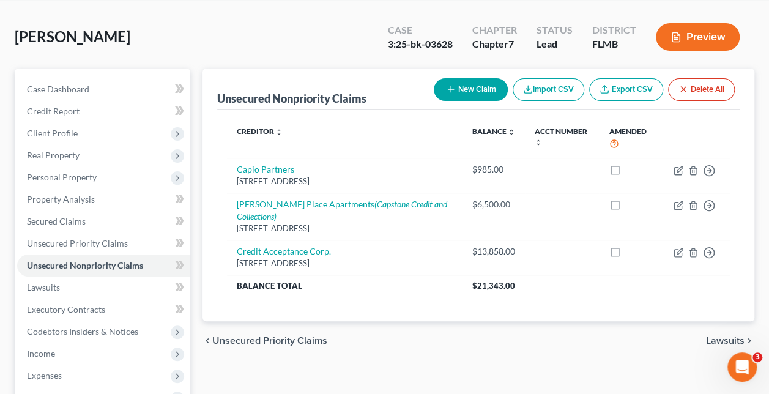
click at [467, 86] on button "New Claim" at bounding box center [471, 89] width 74 height 23
select select "0"
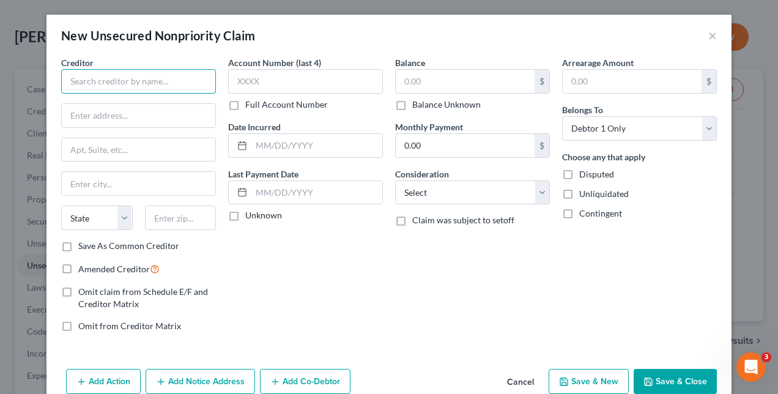
click at [158, 81] on input "text" at bounding box center [138, 81] width 155 height 24
type input "Global Lending Services"
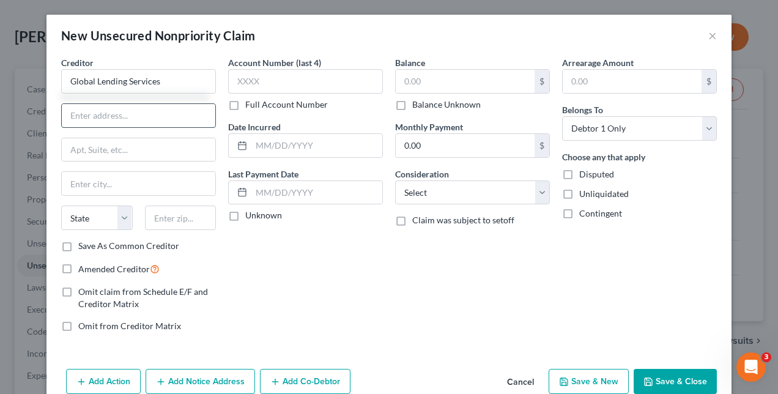
click at [133, 117] on input "text" at bounding box center [138, 115] width 153 height 23
type input "[STREET_ADDRESS]"
type input "[GEOGRAPHIC_DATA]"
select select "42"
type input "29607"
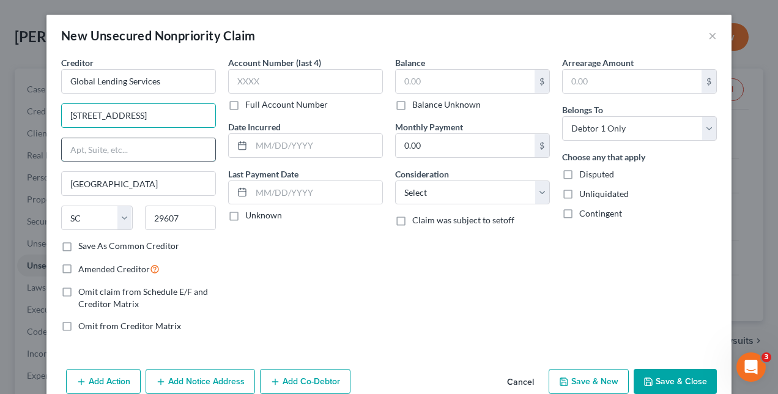
click at [150, 142] on input "text" at bounding box center [138, 149] width 153 height 23
type input "Ste 300"
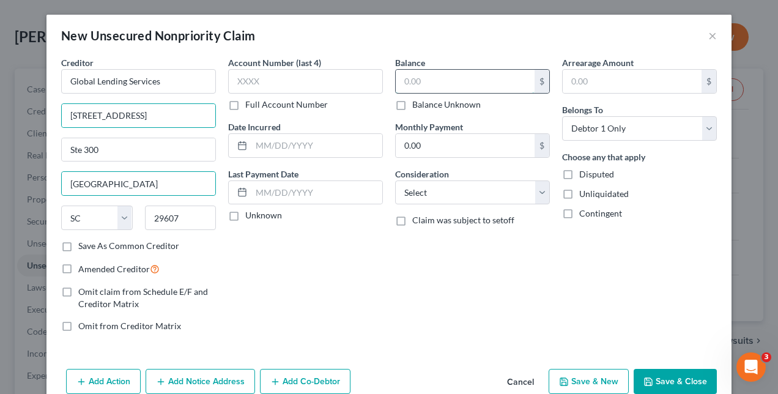
click at [453, 84] on input "text" at bounding box center [465, 81] width 139 height 23
type input "11,825.00"
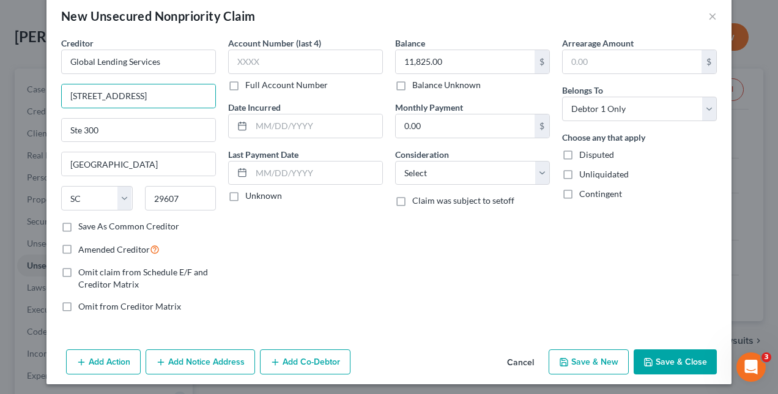
scroll to position [23, 0]
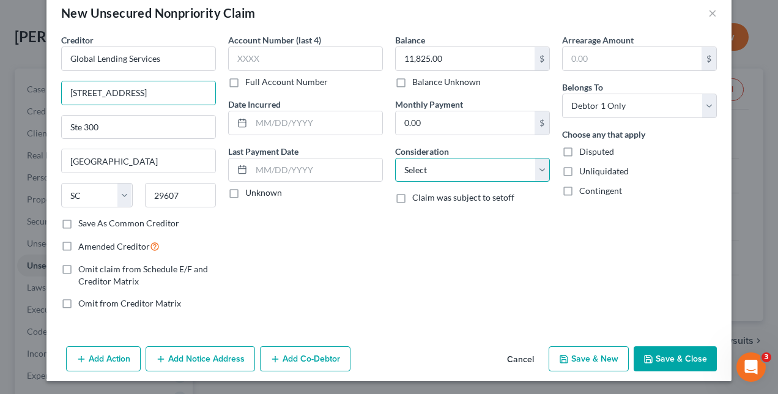
click at [538, 168] on select "Select Cable / Satellite Services Collection Agency Credit Card Debt Debt Couns…" at bounding box center [472, 170] width 155 height 24
select select "4"
click at [395, 158] on select "Select Cable / Satellite Services Collection Agency Credit Card Debt Debt Couns…" at bounding box center [472, 170] width 155 height 24
click at [682, 357] on button "Save & Close" at bounding box center [674, 359] width 83 height 26
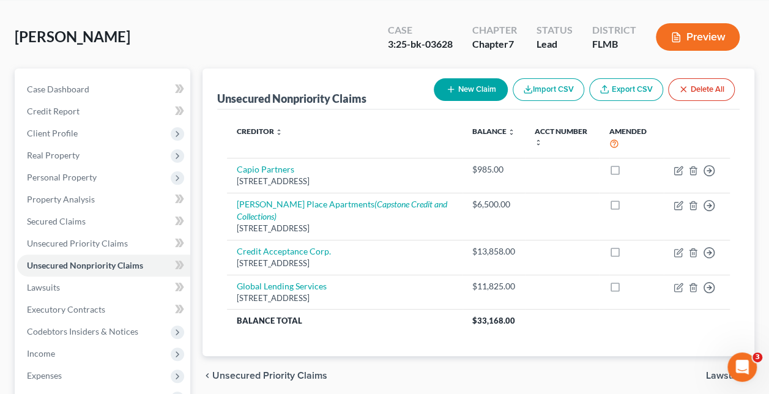
click at [476, 88] on button "New Claim" at bounding box center [471, 89] width 74 height 23
select select "0"
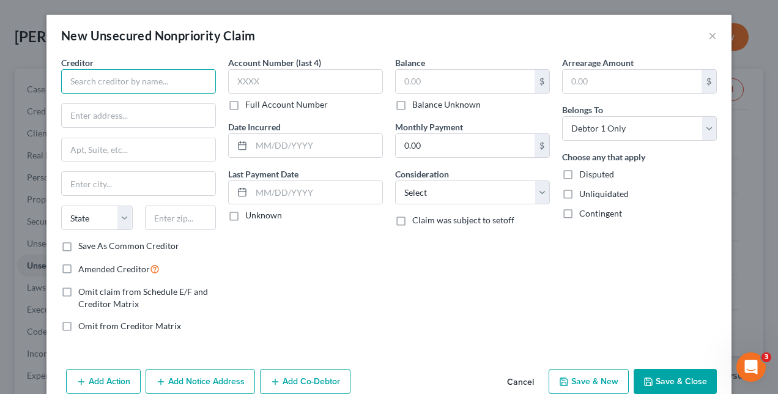
click at [133, 79] on input "text" at bounding box center [138, 81] width 155 height 24
type input "Department of Education"
type input "3"
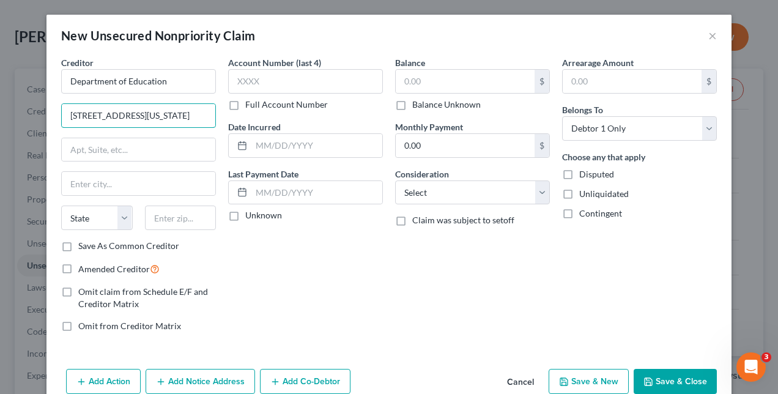
type input "[STREET_ADDRESS][US_STATE]"
type input "20202"
type input "[US_STATE]"
select select "8"
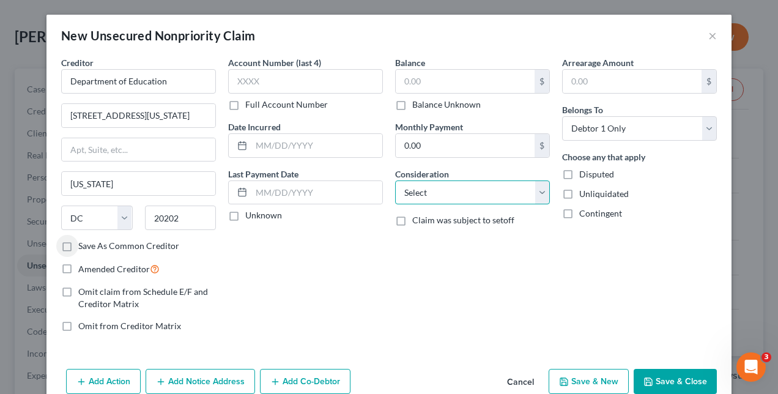
click at [543, 195] on select "Select Cable / Satellite Services Collection Agency Credit Card Debt Debt Couns…" at bounding box center [472, 192] width 155 height 24
select select "17"
click at [395, 180] on select "Select Cable / Satellite Services Collection Agency Credit Card Debt Debt Couns…" at bounding box center [472, 192] width 155 height 24
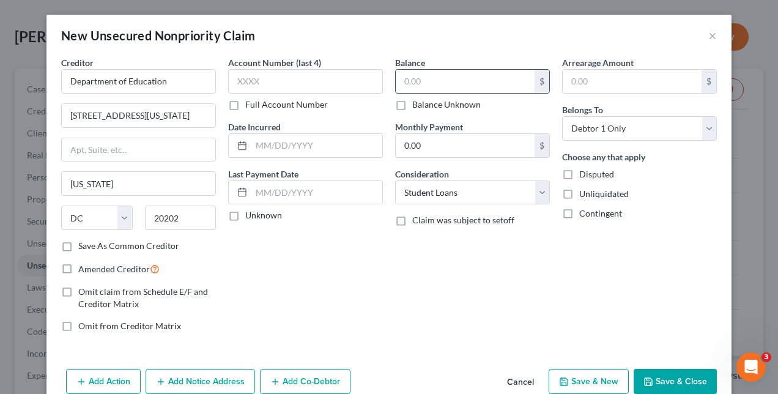
click at [440, 84] on input "text" at bounding box center [465, 81] width 139 height 23
type input "18,000.00"
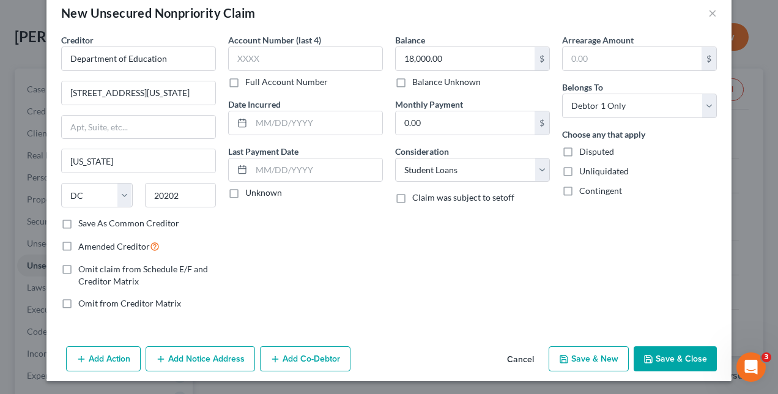
click at [661, 358] on button "Save & Close" at bounding box center [674, 359] width 83 height 26
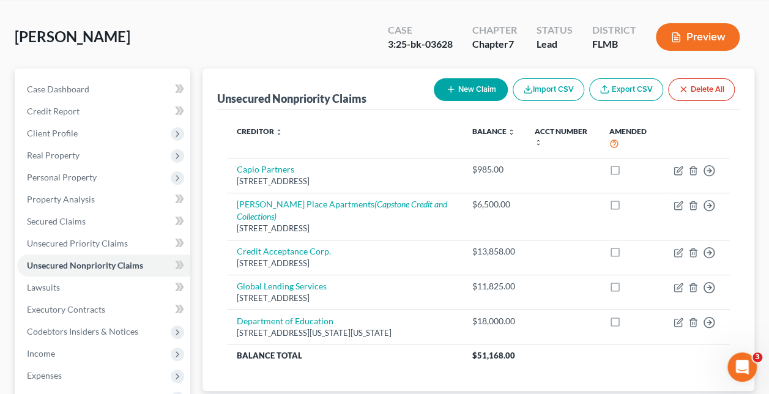
click at [483, 83] on button "New Claim" at bounding box center [471, 89] width 74 height 23
select select "0"
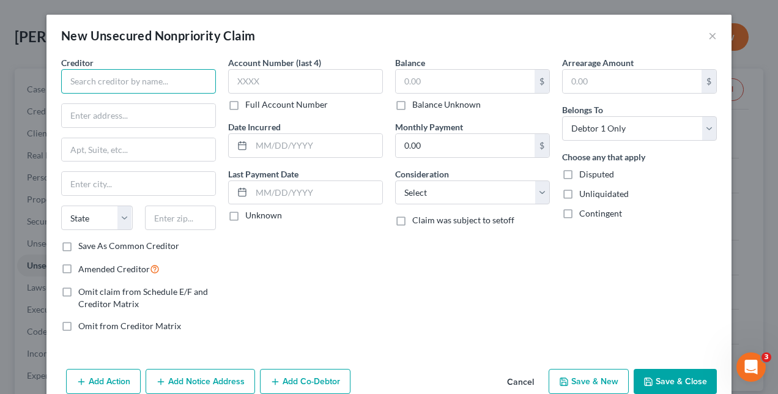
click at [157, 89] on input "text" at bounding box center [138, 81] width 155 height 24
type input "TD Bank, NA"
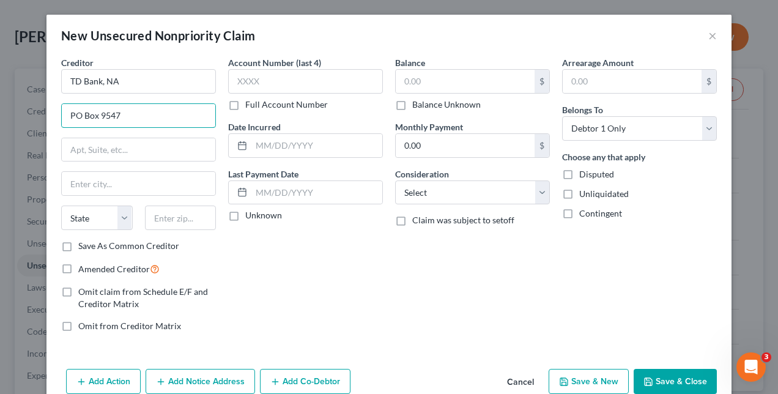
type input "PO Box 9547"
click at [166, 218] on input "text" at bounding box center [181, 217] width 72 height 24
type input "04112"
type input "[GEOGRAPHIC_DATA]"
select select "20"
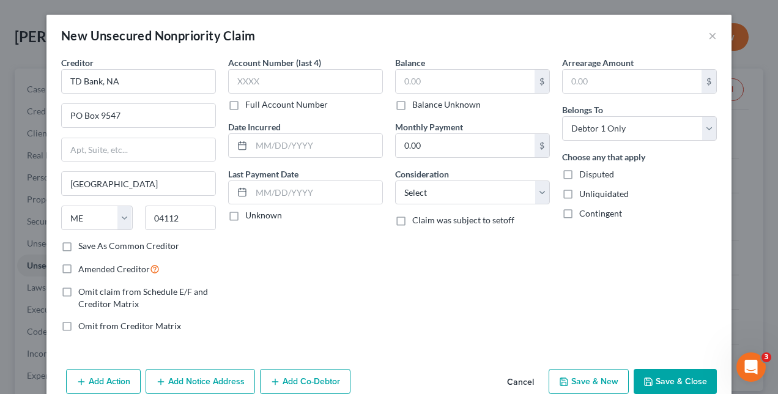
click at [314, 264] on div "Account Number (last 4) Full Account Number Date Incurred Last Payment Date Unk…" at bounding box center [305, 199] width 167 height 286
click at [197, 215] on input "04112" at bounding box center [181, 217] width 72 height 24
type input "04112-9547"
click at [456, 78] on input "text" at bounding box center [465, 81] width 139 height 23
type input "115.00"
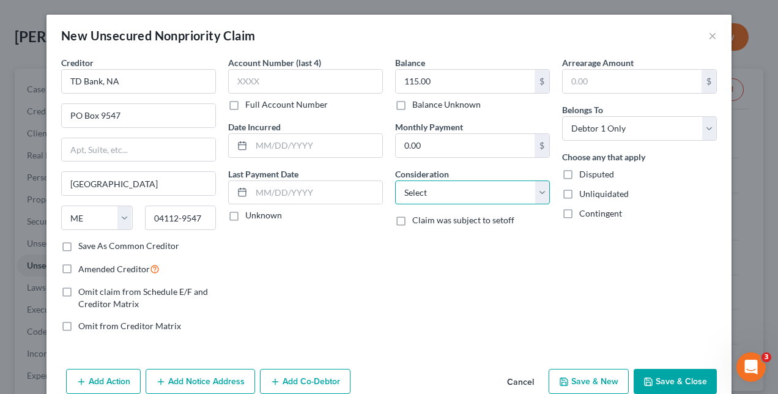
click at [539, 188] on select "Select Cable / Satellite Services Collection Agency Credit Card Debt Debt Couns…" at bounding box center [472, 192] width 155 height 24
select select "2"
click at [395, 180] on select "Select Cable / Satellite Services Collection Agency Credit Card Debt Debt Couns…" at bounding box center [472, 192] width 155 height 24
click at [678, 378] on button "Save & Close" at bounding box center [674, 382] width 83 height 26
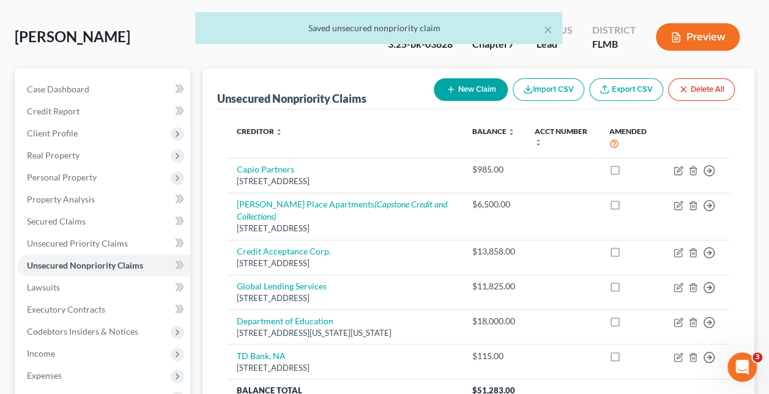
click at [473, 86] on button "New Claim" at bounding box center [471, 89] width 74 height 23
select select "0"
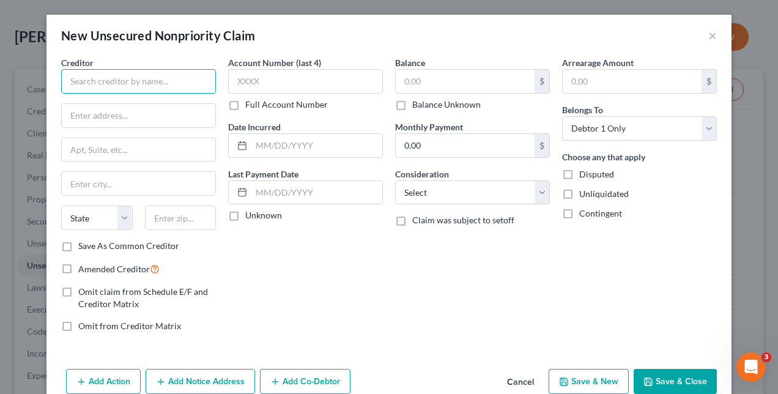
click at [122, 82] on input "text" at bounding box center [138, 81] width 155 height 24
type input "Verizon Wireless"
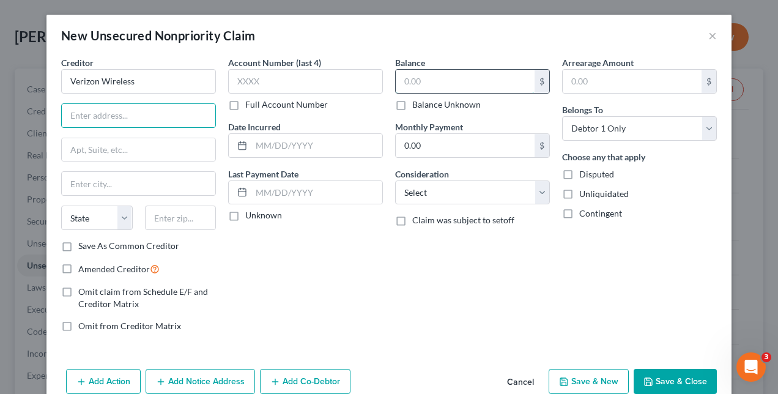
click at [476, 86] on input "text" at bounding box center [465, 81] width 139 height 23
type input "126.00"
click at [123, 120] on input "text" at bounding box center [138, 115] width 153 height 23
type input "[STREET_ADDRESS]"
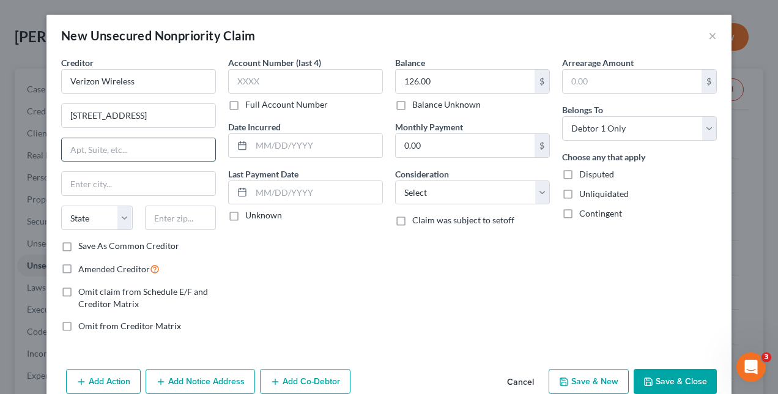
click at [105, 150] on input "text" at bounding box center [138, 149] width 153 height 23
type input "Suite 550"
type input "63304"
type input "Saint [PERSON_NAME]"
select select "26"
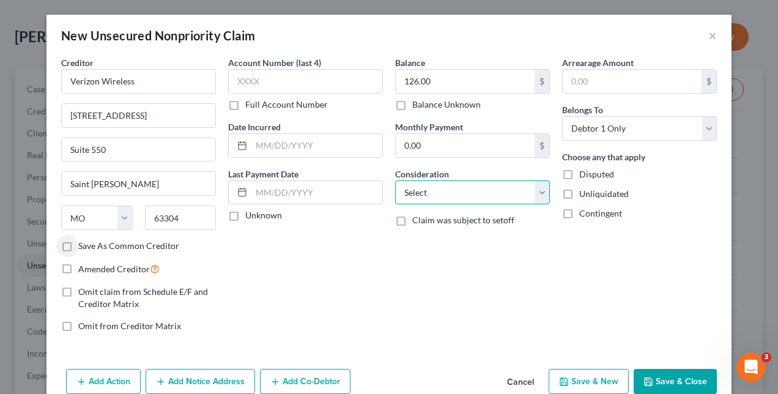
click at [537, 193] on select "Select Cable / Satellite Services Collection Agency Credit Card Debt Debt Couns…" at bounding box center [472, 192] width 155 height 24
select select "14"
click at [395, 180] on select "Select Cable / Satellite Services Collection Agency Credit Card Debt Debt Couns…" at bounding box center [472, 192] width 155 height 24
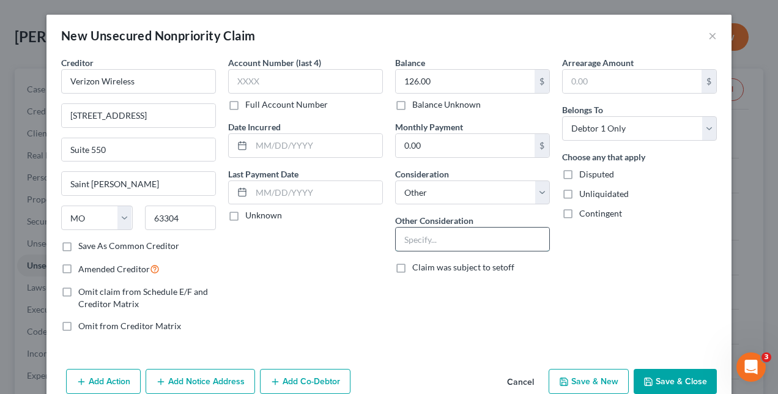
click at [490, 240] on input "text" at bounding box center [472, 238] width 153 height 23
type input "Cell phone account"
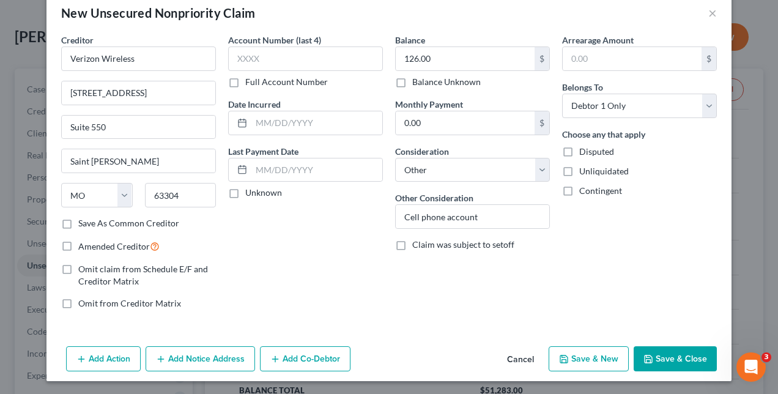
click at [684, 352] on button "Save & Close" at bounding box center [674, 359] width 83 height 26
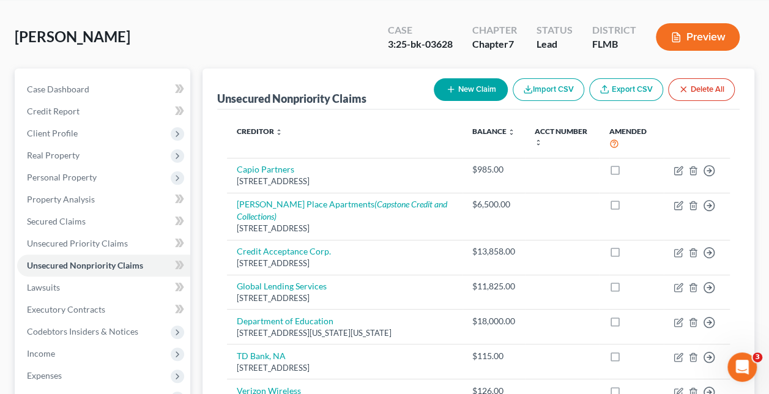
click at [477, 90] on button "New Claim" at bounding box center [471, 89] width 74 height 23
select select "0"
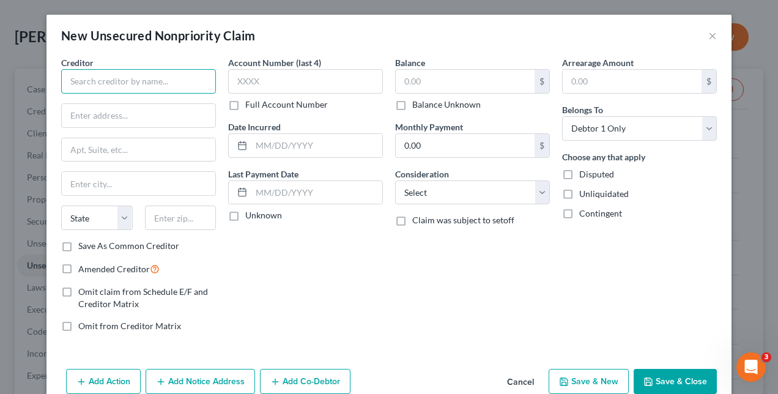
click at [129, 80] on input "text" at bounding box center [138, 81] width 155 height 24
type input "Wakefield Associates"
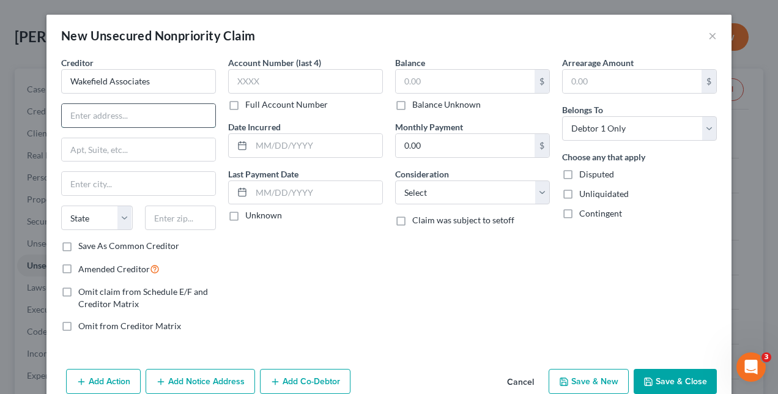
click at [139, 114] on input "text" at bounding box center [138, 115] width 153 height 23
type input "[STREET_ADDRESS][PERSON_NAME]"
click at [99, 147] on input "text" at bounding box center [138, 149] width 153 height 23
type input "Ste 1010"
click at [171, 216] on input "text" at bounding box center [181, 217] width 72 height 24
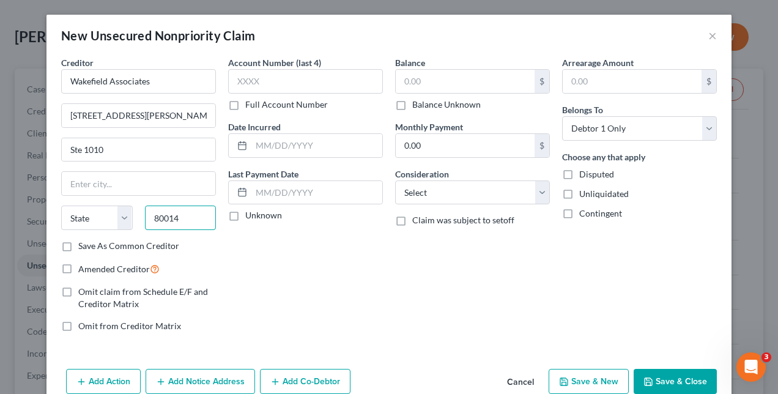
type input "80014"
type input "Aurora"
select select "5"
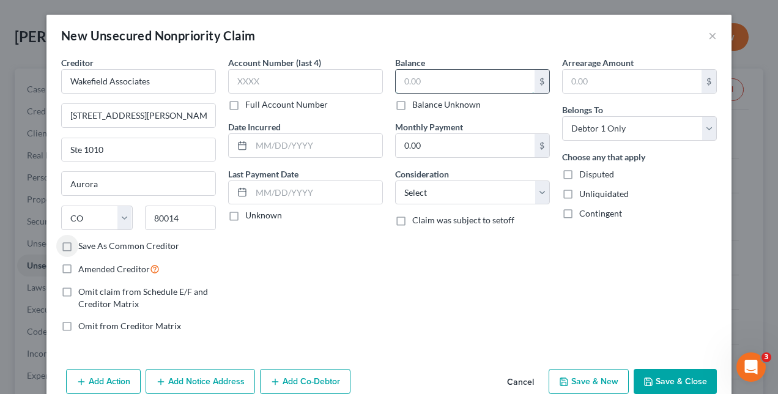
click at [440, 79] on input "text" at bounding box center [465, 81] width 139 height 23
type input "545.00"
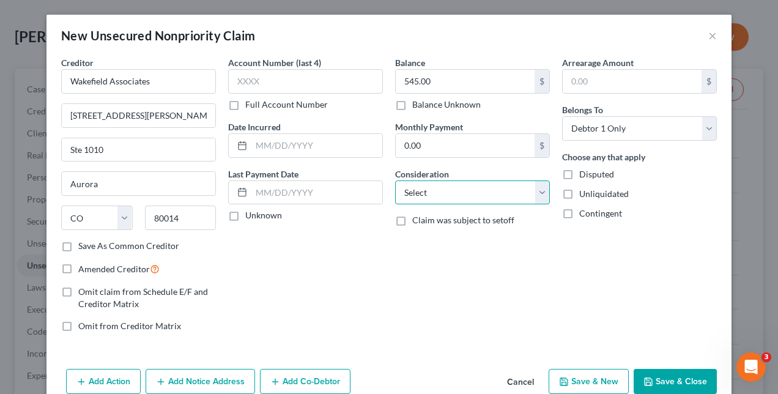
click at [536, 194] on select "Select Cable / Satellite Services Collection Agency Credit Card Debt Debt Couns…" at bounding box center [472, 192] width 155 height 24
select select "9"
click at [395, 180] on select "Select Cable / Satellite Services Collection Agency Credit Card Debt Debt Couns…" at bounding box center [472, 192] width 155 height 24
click at [665, 378] on button "Save & Close" at bounding box center [674, 382] width 83 height 26
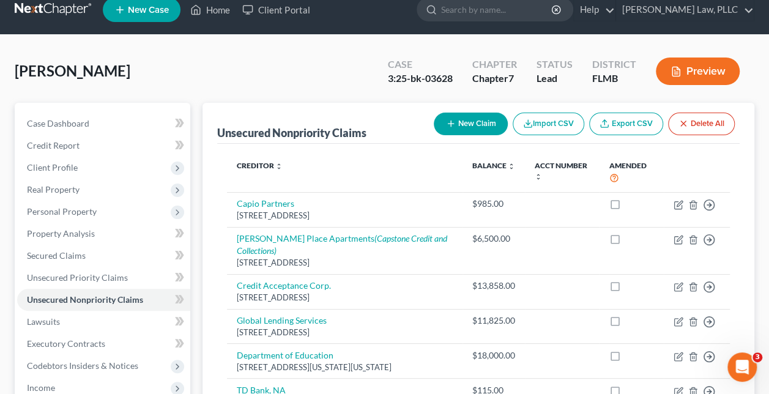
scroll to position [17, 0]
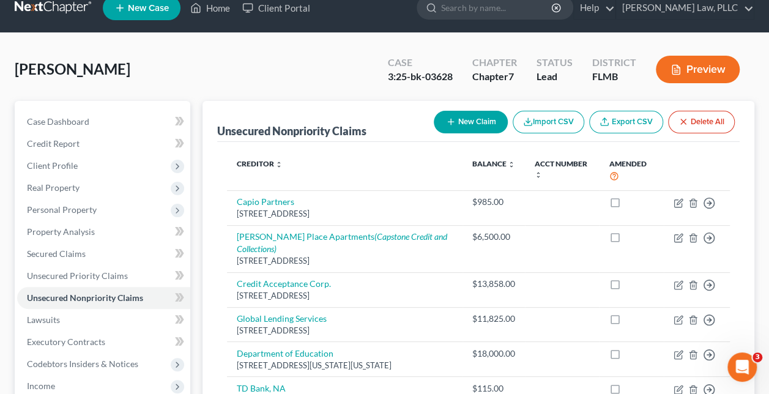
click at [470, 123] on button "New Claim" at bounding box center [471, 122] width 74 height 23
select select "0"
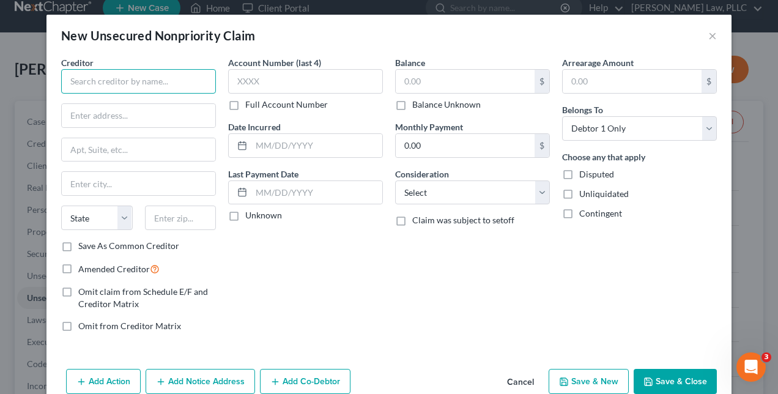
click at [138, 82] on input "text" at bounding box center [138, 81] width 155 height 24
type input "Commission Express"
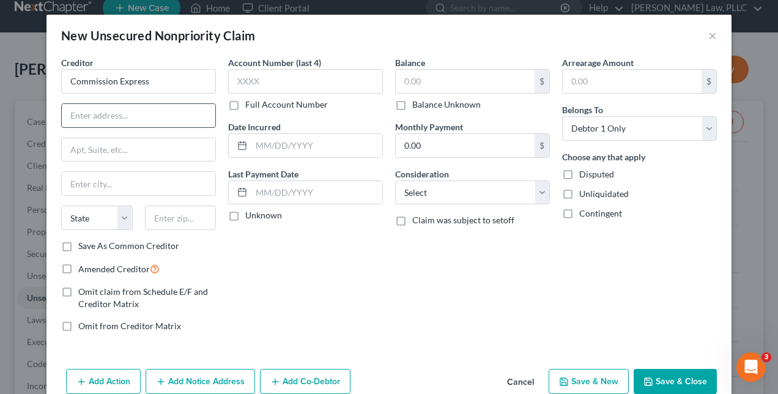
click at [126, 113] on input "text" at bounding box center [138, 115] width 153 height 23
type input "[STREET_ADDRESS]"
click at [170, 217] on input "text" at bounding box center [181, 217] width 72 height 24
type input "22031"
type input "Fairfax"
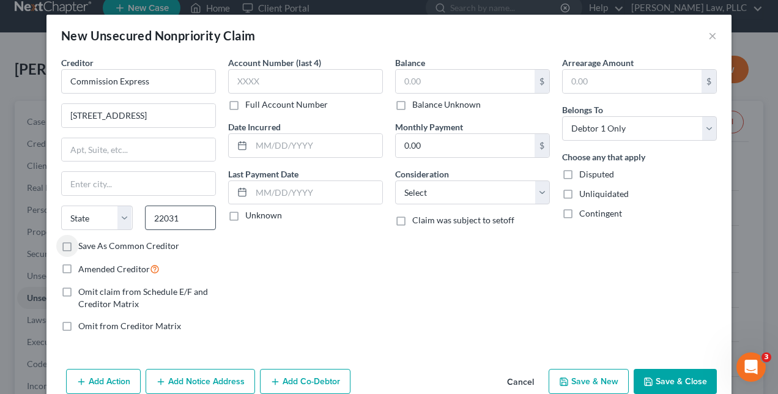
select select "48"
click at [455, 83] on input "text" at bounding box center [465, 81] width 139 height 23
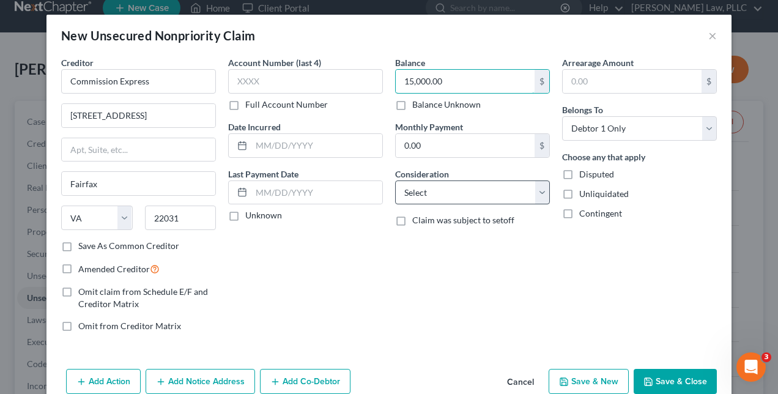
type input "15,000.00"
click at [537, 190] on select "Select Cable / Satellite Services Collection Agency Credit Card Debt Debt Couns…" at bounding box center [472, 192] width 155 height 24
select select "10"
click at [395, 180] on select "Select Cable / Satellite Services Collection Agency Credit Card Debt Debt Couns…" at bounding box center [472, 192] width 155 height 24
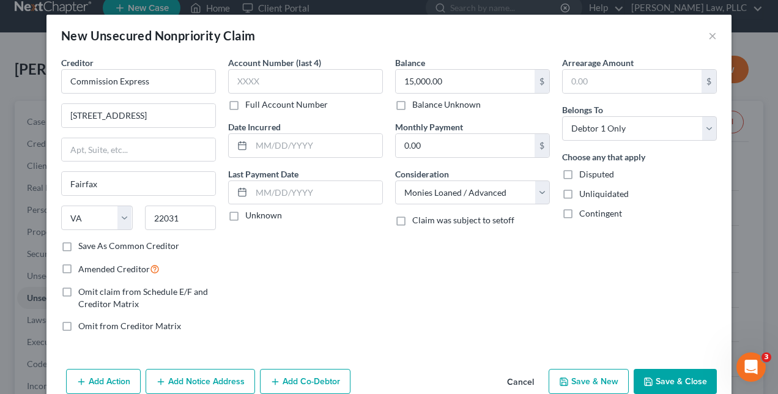
click at [678, 380] on button "Save & Close" at bounding box center [674, 382] width 83 height 26
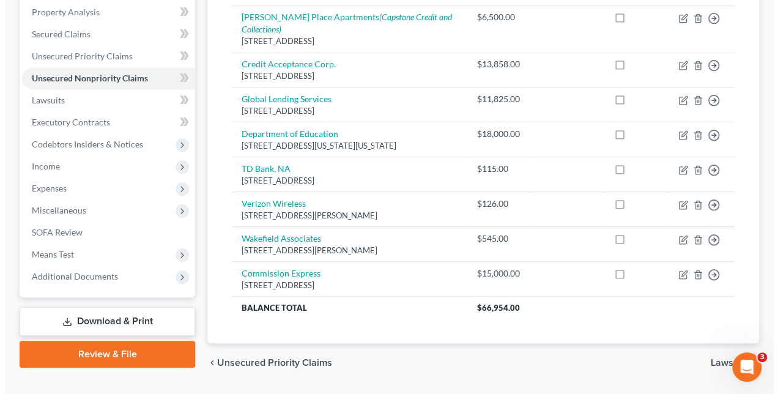
scroll to position [0, 0]
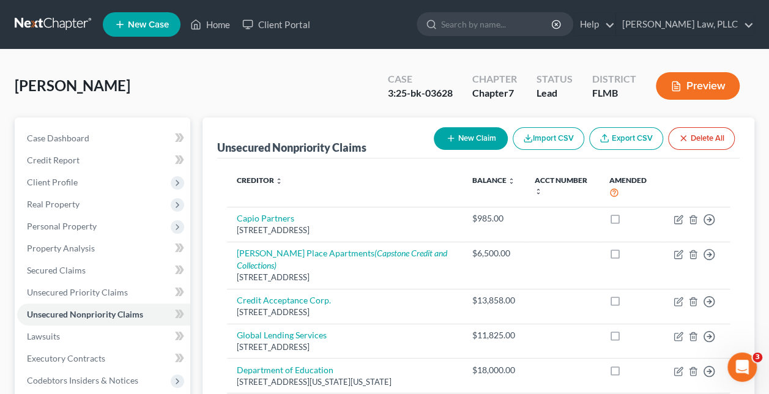
click at [482, 136] on button "New Claim" at bounding box center [471, 138] width 74 height 23
select select "0"
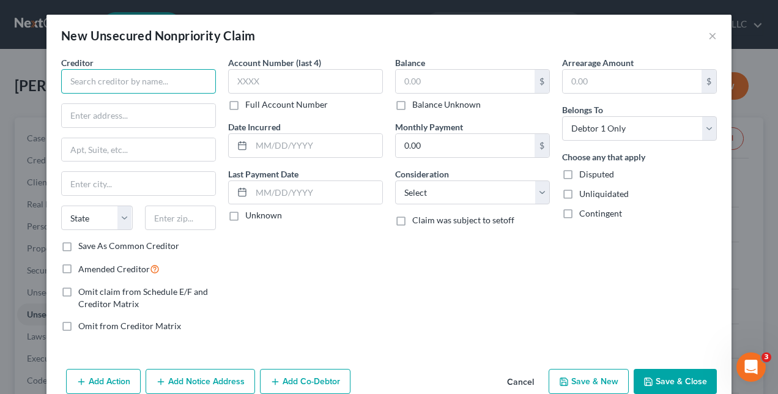
click at [152, 81] on input "text" at bounding box center [138, 81] width 155 height 24
type input "Amscot"
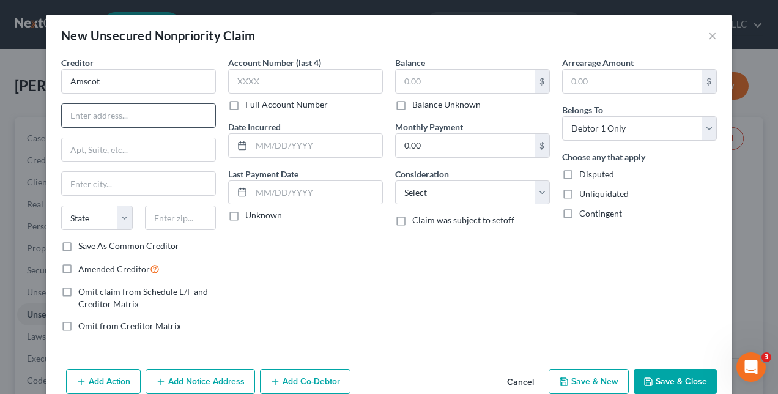
click at [132, 117] on input "text" at bounding box center [138, 115] width 153 height 23
type input "[STREET_ADDRESS]"
type input "33609"
type input "[GEOGRAPHIC_DATA]"
select select "9"
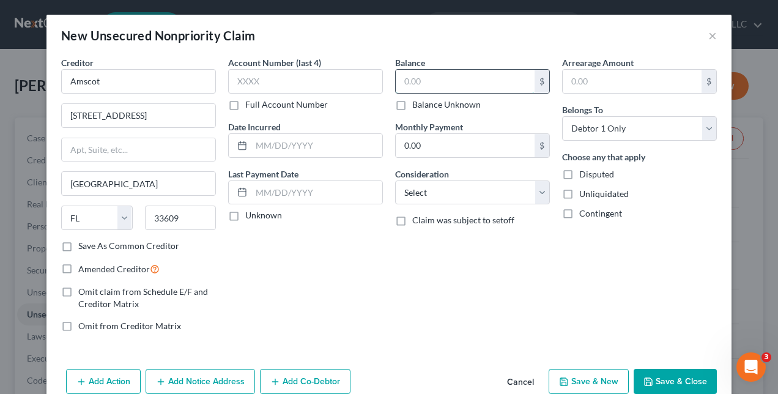
click at [497, 76] on input "text" at bounding box center [465, 81] width 139 height 23
type input "1,500.00"
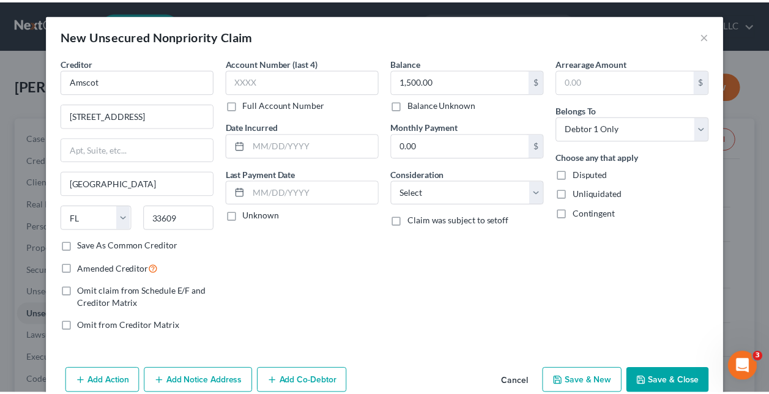
scroll to position [23, 0]
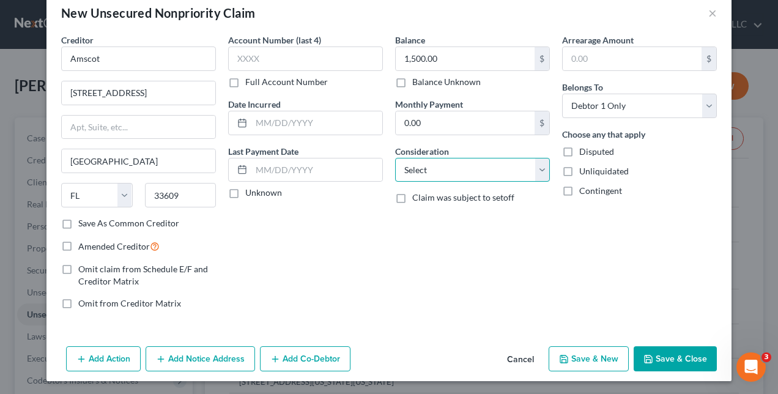
click at [532, 171] on select "Select Cable / Satellite Services Collection Agency Credit Card Debt Debt Couns…" at bounding box center [472, 170] width 155 height 24
select select "10"
click at [395, 158] on select "Select Cable / Satellite Services Collection Agency Credit Card Debt Debt Couns…" at bounding box center [472, 170] width 155 height 24
click at [681, 360] on button "Save & Close" at bounding box center [674, 359] width 83 height 26
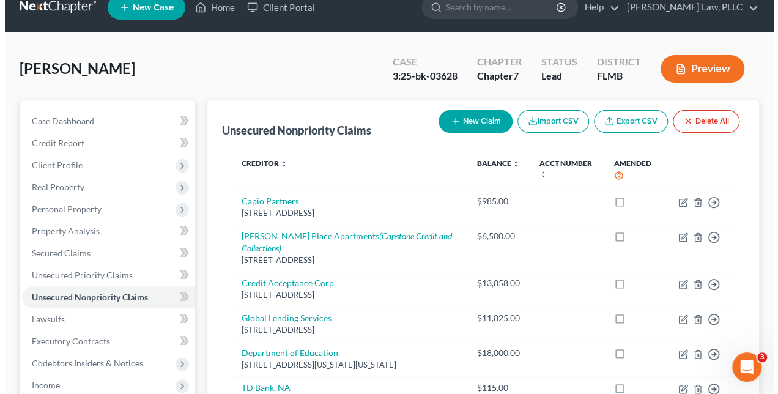
scroll to position [0, 0]
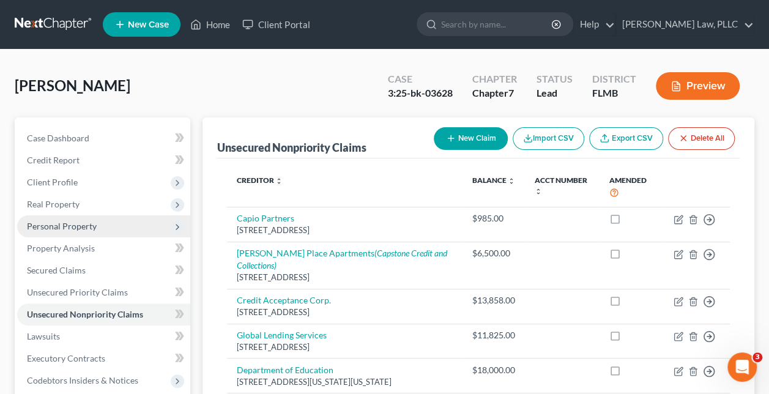
click at [68, 227] on span "Personal Property" at bounding box center [62, 226] width 70 height 10
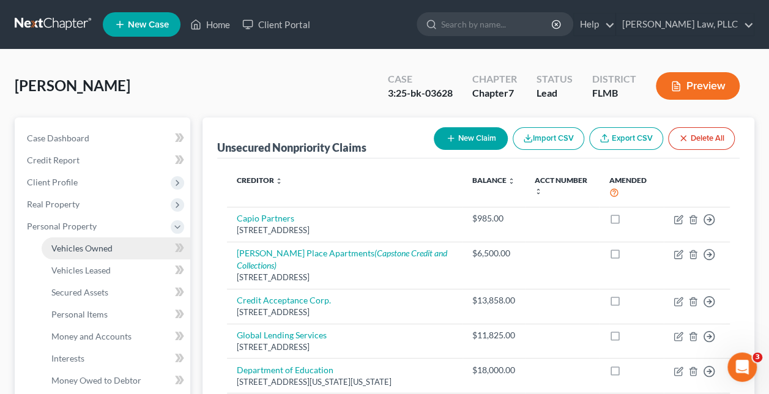
click at [96, 252] on span "Vehicles Owned" at bounding box center [81, 248] width 61 height 10
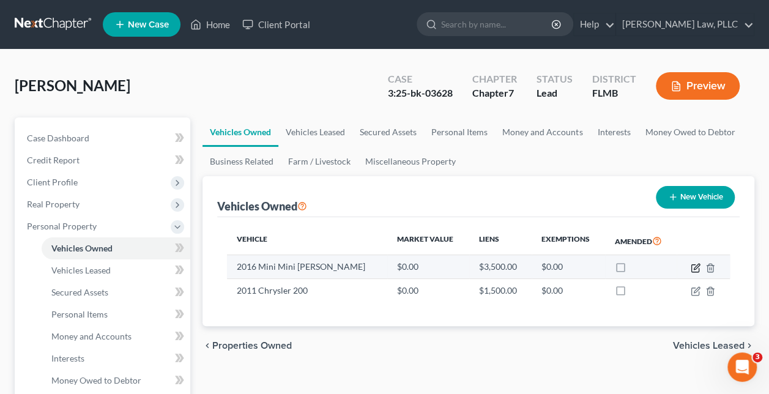
click at [696, 267] on icon "button" at bounding box center [696, 267] width 6 height 6
select select "0"
select select "10"
select select "3"
select select "0"
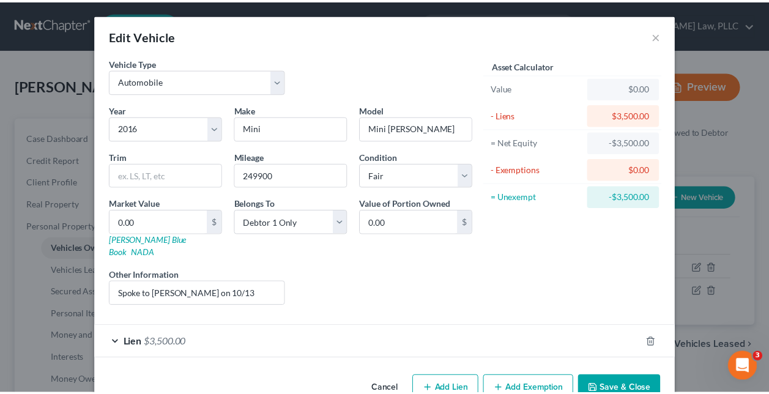
scroll to position [17, 0]
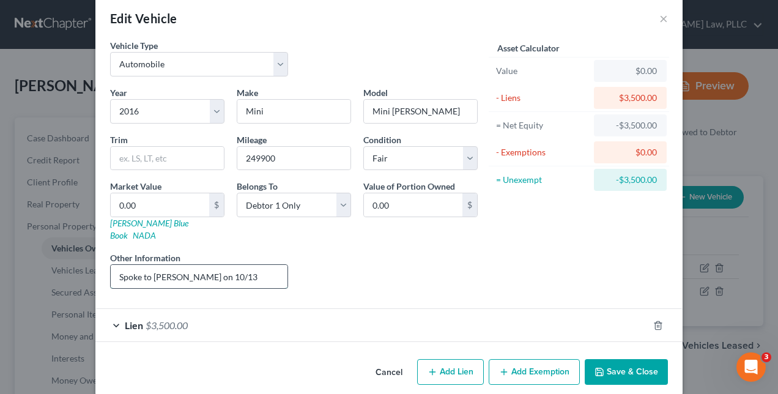
click at [113, 265] on input "Spoke to [PERSON_NAME] on 10/13" at bounding box center [199, 276] width 177 height 23
type input "VIN [US_VEHICLE_IDENTIFICATION_NUMBER] Spoke to [PERSON_NAME] on 10/13"
drag, startPoint x: 131, startPoint y: 259, endPoint x: 226, endPoint y: 256, distance: 94.8
click at [226, 265] on input "VIN [US_VEHICLE_IDENTIFICATION_NUMBER] Spoke to [PERSON_NAME] on 10/13" at bounding box center [199, 276] width 177 height 23
type input "3"
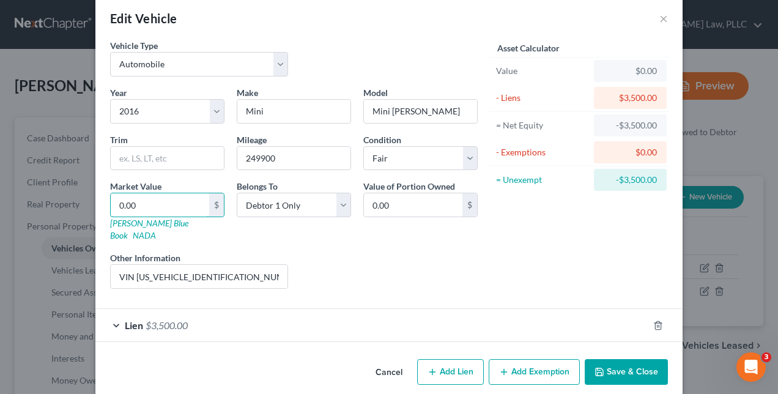
type input "3.00"
type input "35"
type input "35.00"
type input "350"
type input "350.00"
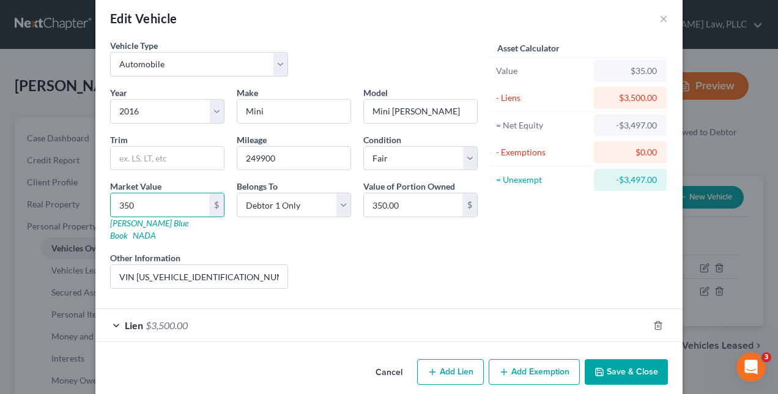
type input "3500"
type input "3,500.00"
click at [641, 359] on button "Save & Close" at bounding box center [626, 372] width 83 height 26
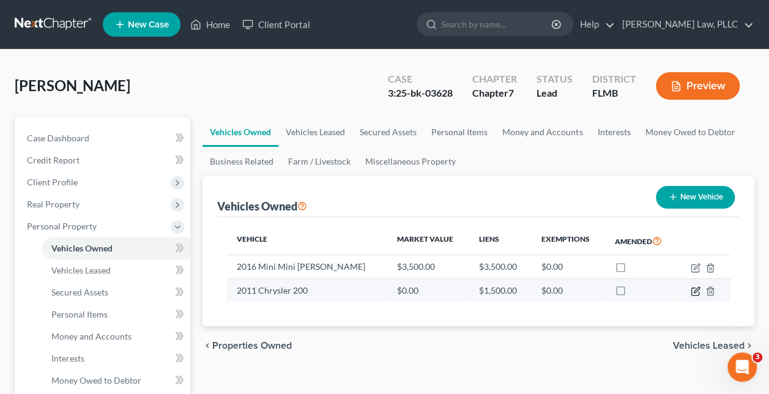
click at [696, 291] on icon "button" at bounding box center [696, 290] width 6 height 6
select select "0"
select select "15"
select select "4"
select select "0"
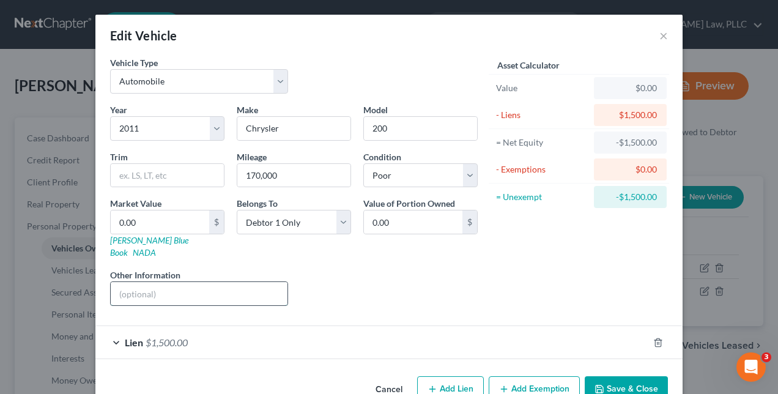
click at [220, 282] on input "text" at bounding box center [199, 293] width 177 height 23
drag, startPoint x: 130, startPoint y: 278, endPoint x: 291, endPoint y: 281, distance: 160.8
click at [291, 281] on div "Year Select 2026 2025 2024 2023 2022 2021 2020 2019 2018 2017 2016 2015 2014 20…" at bounding box center [294, 209] width 380 height 212
type input "VIN [US_VEHICLE_IDENTIFICATION_NUMBER]"
type input "2"
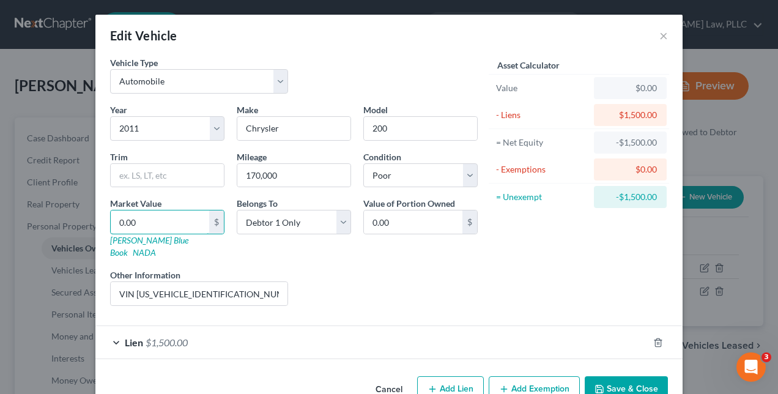
type input "2.00"
type input "26"
type input "26.00"
type input "265"
type input "265.00"
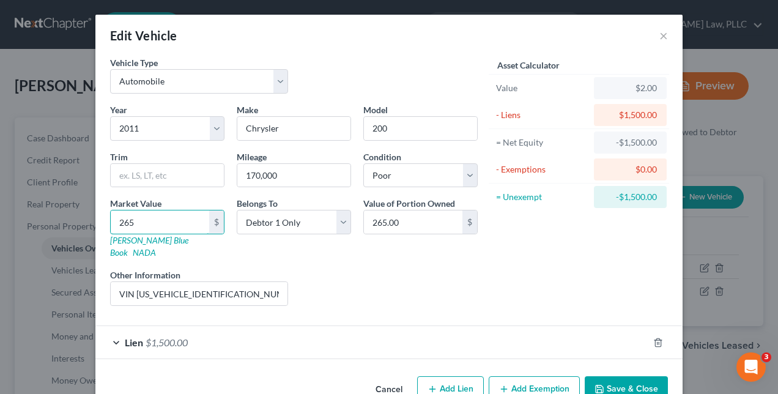
type input "2650"
type input "2,650.00"
click at [632, 377] on button "Save & Close" at bounding box center [626, 389] width 83 height 26
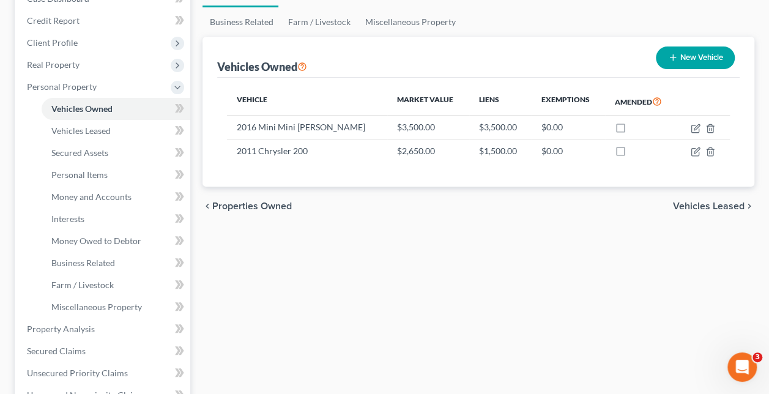
scroll to position [156, 0]
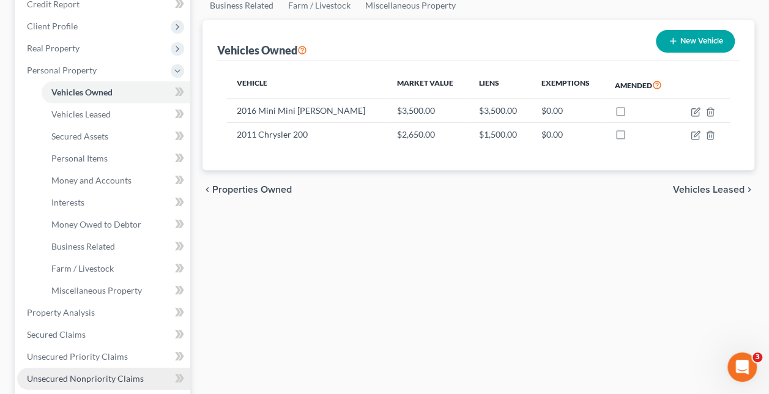
click at [115, 380] on span "Unsecured Nonpriority Claims" at bounding box center [85, 378] width 117 height 10
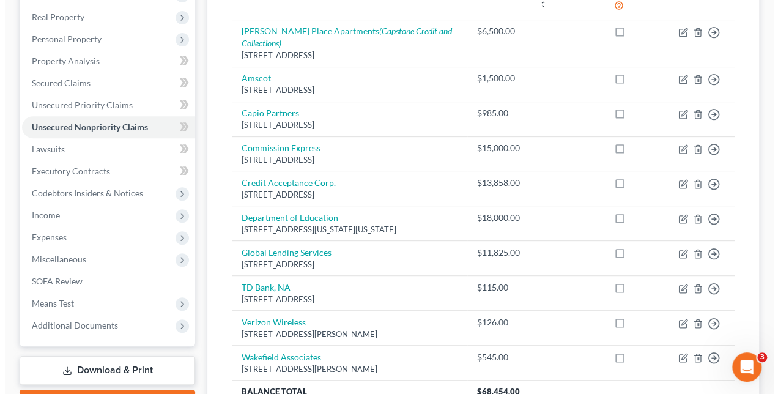
scroll to position [185, 0]
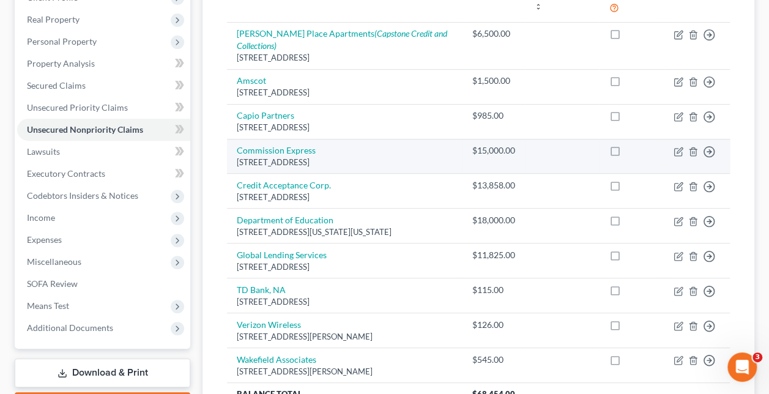
click at [430, 157] on div "[STREET_ADDRESS]" at bounding box center [344, 163] width 215 height 12
click at [304, 149] on link "Commission Express" at bounding box center [276, 150] width 79 height 10
select select "48"
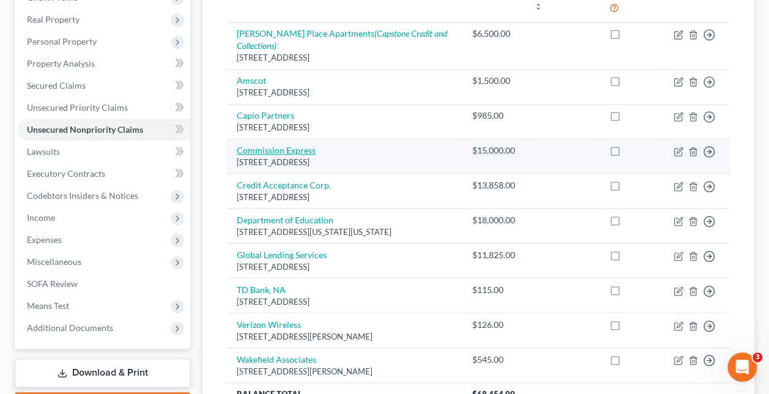
select select "10"
select select "0"
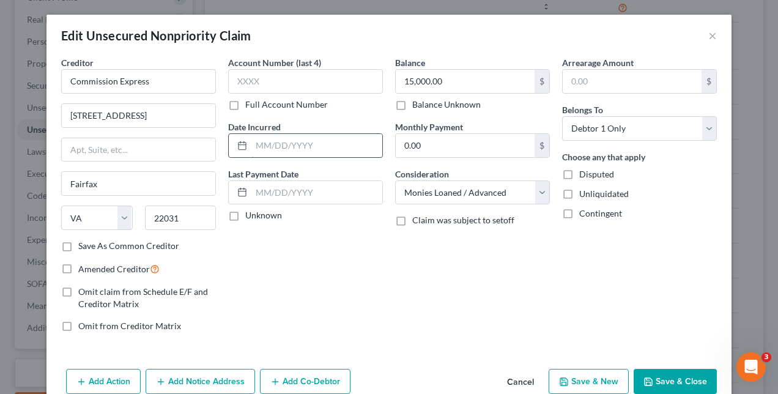
click at [290, 149] on input "text" at bounding box center [316, 145] width 131 height 23
type input "12/2022"
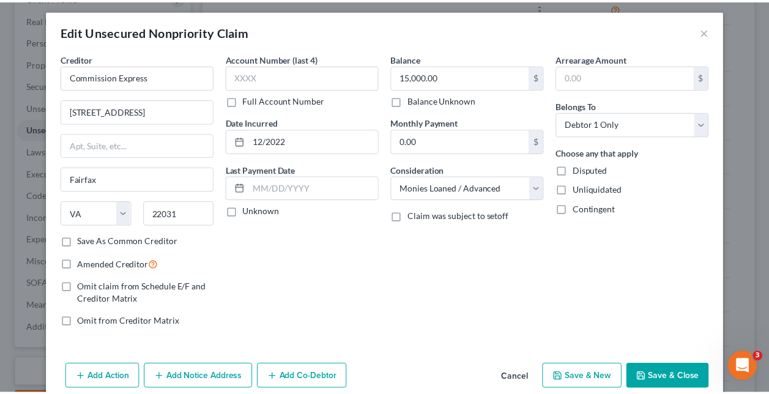
scroll to position [57, 0]
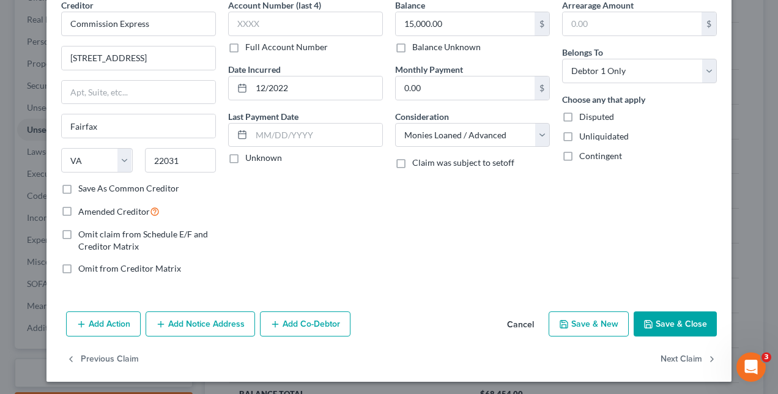
click at [673, 324] on button "Save & Close" at bounding box center [674, 324] width 83 height 26
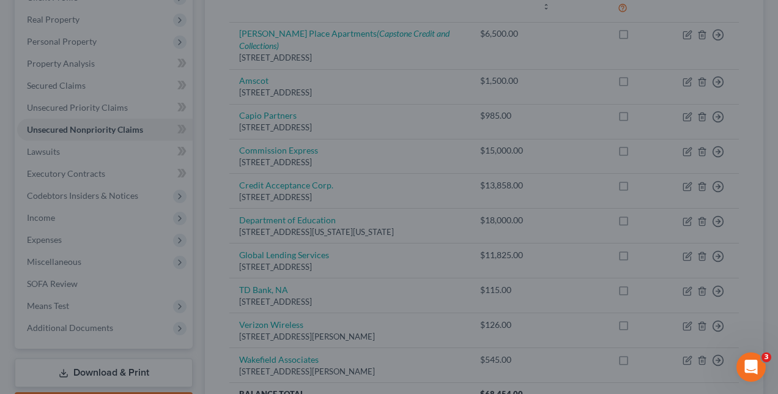
type input "0"
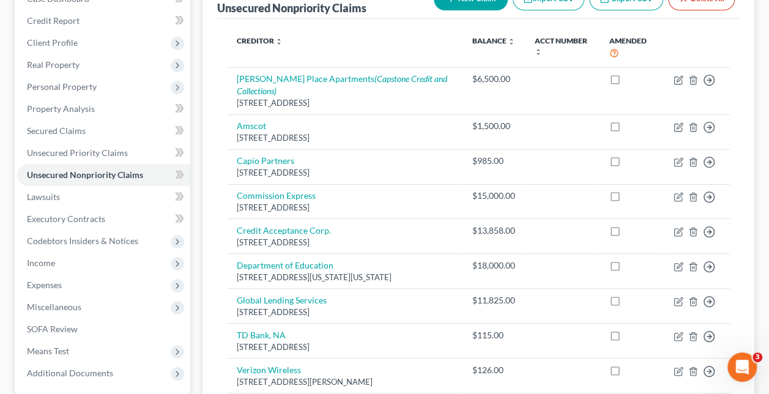
scroll to position [166, 0]
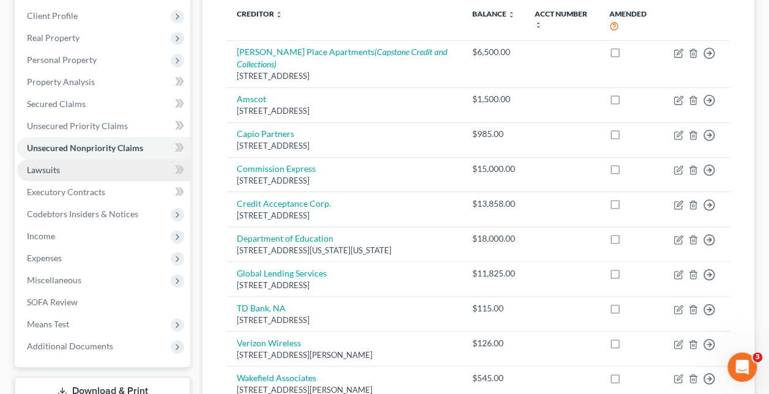
click at [76, 173] on link "Lawsuits" at bounding box center [103, 170] width 173 height 22
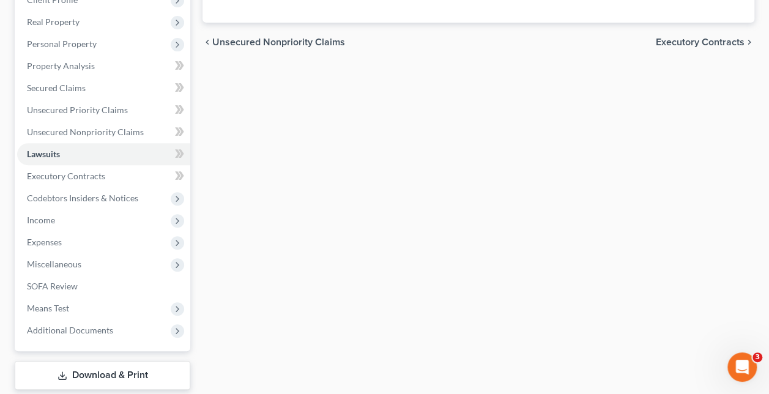
scroll to position [183, 0]
click at [135, 216] on span "Income" at bounding box center [103, 220] width 173 height 22
